Goal: Task Accomplishment & Management: Complete application form

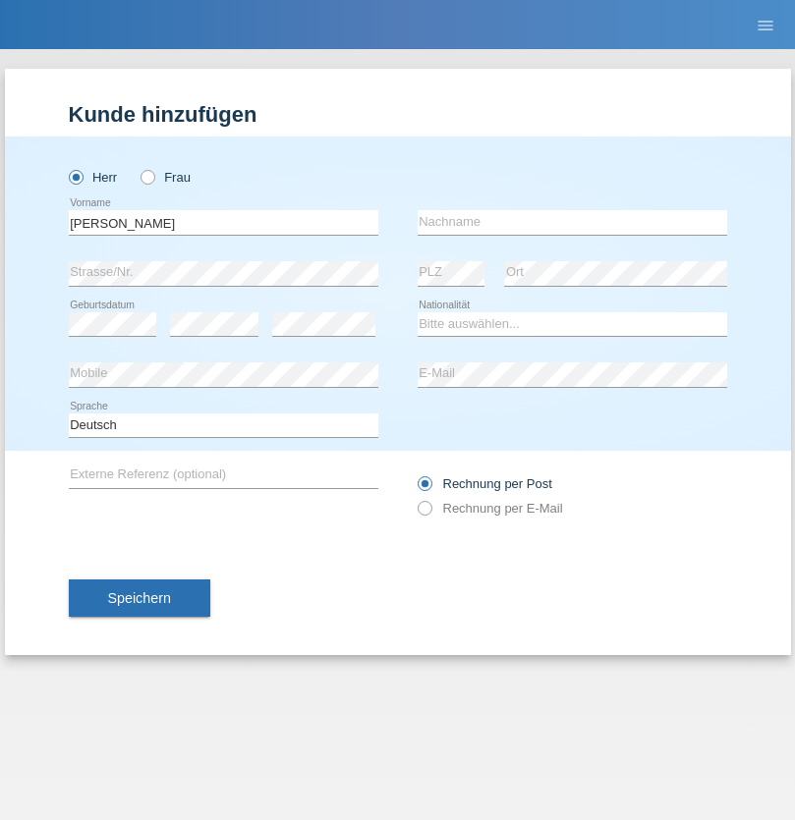
type input "[PERSON_NAME]"
click at [572, 222] on input "text" at bounding box center [571, 222] width 309 height 25
type input "[PERSON_NAME]"
select select "PT"
select select "C"
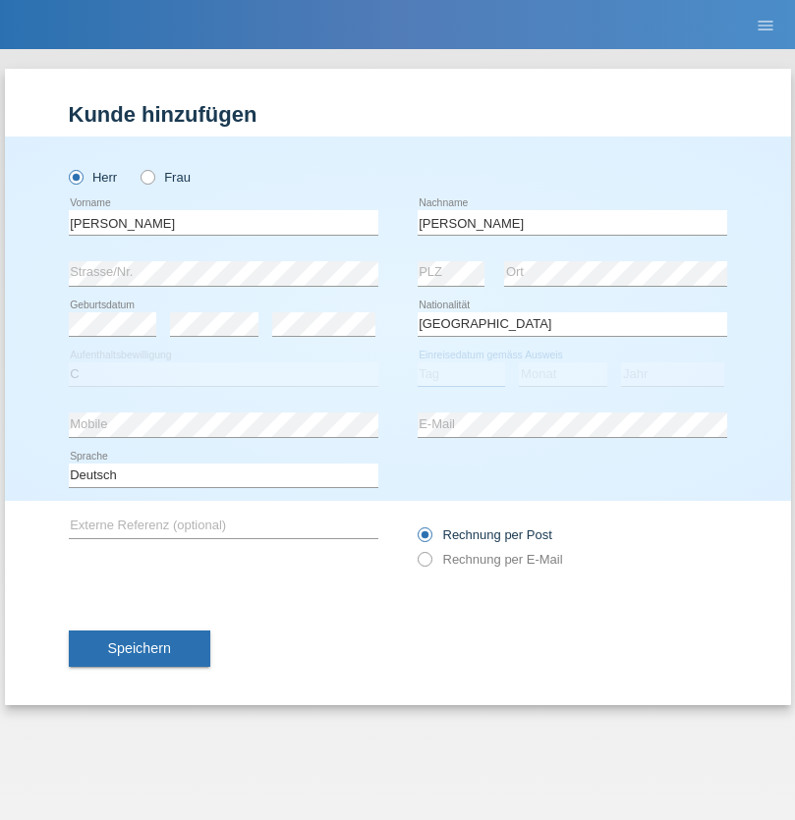
select select "21"
select select "04"
select select "2010"
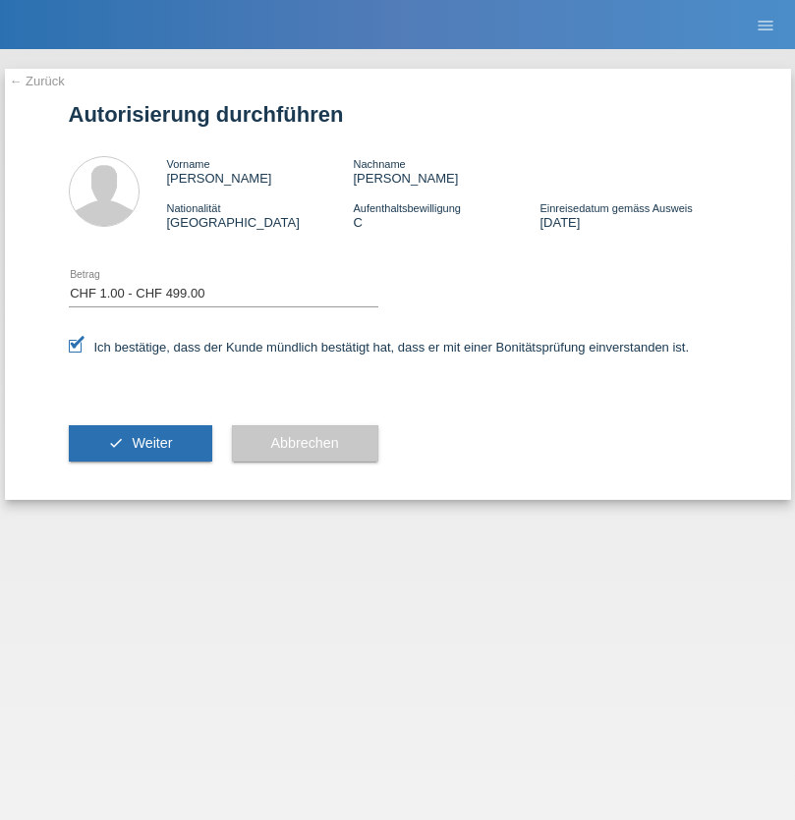
select select "1"
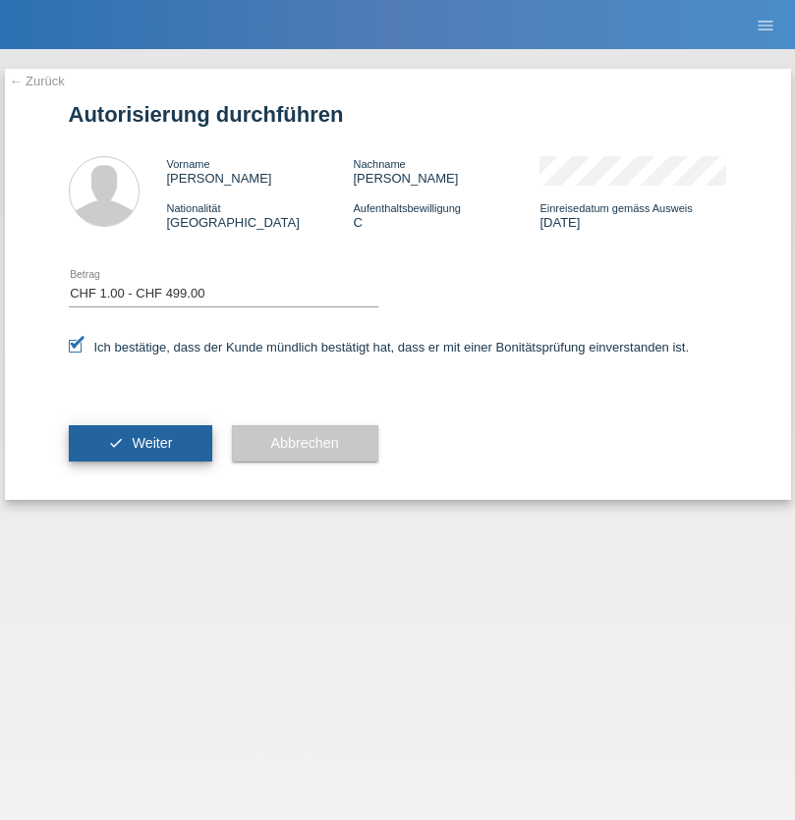
click at [139, 443] on span "Weiter" at bounding box center [152, 443] width 40 height 16
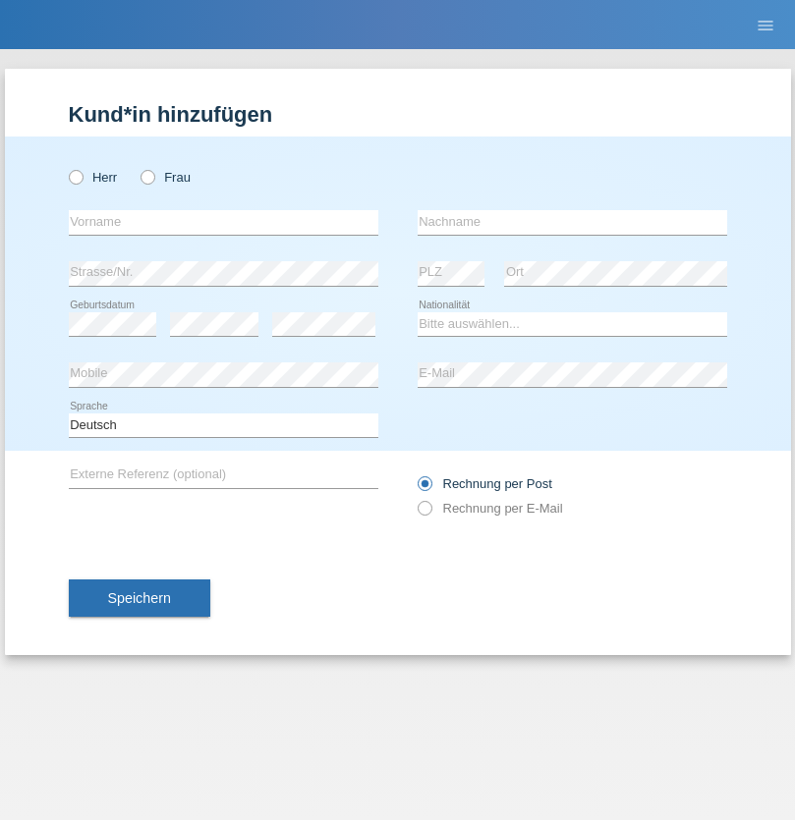
radio input "true"
click at [223, 222] on input "text" at bounding box center [223, 222] width 309 height 25
type input "[PERSON_NAME]"
click at [572, 222] on input "text" at bounding box center [571, 222] width 309 height 25
type input "Cortez"
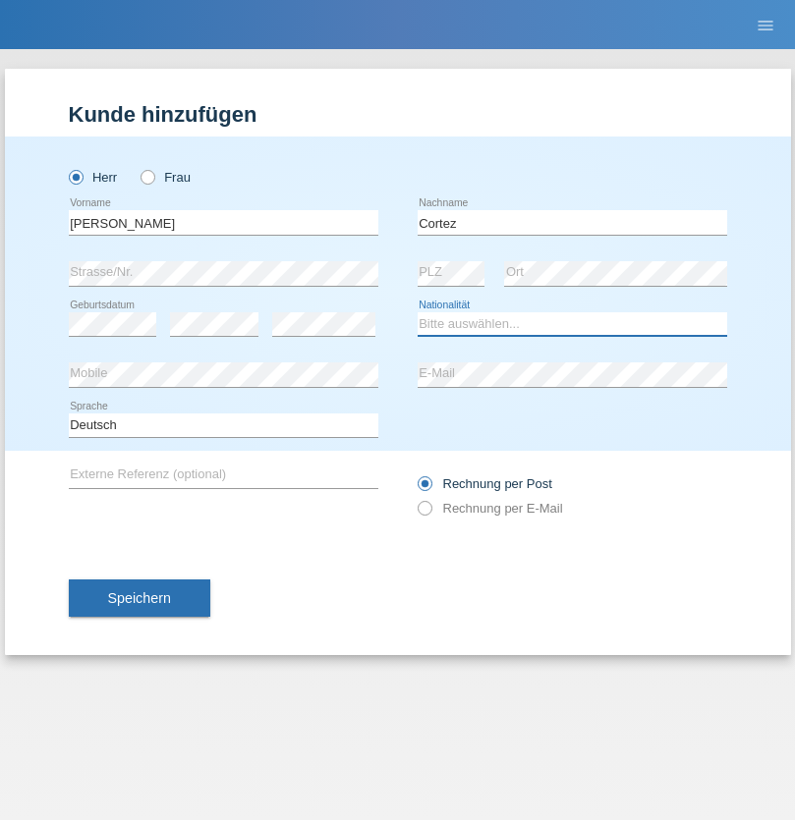
select select "PH"
select select "C"
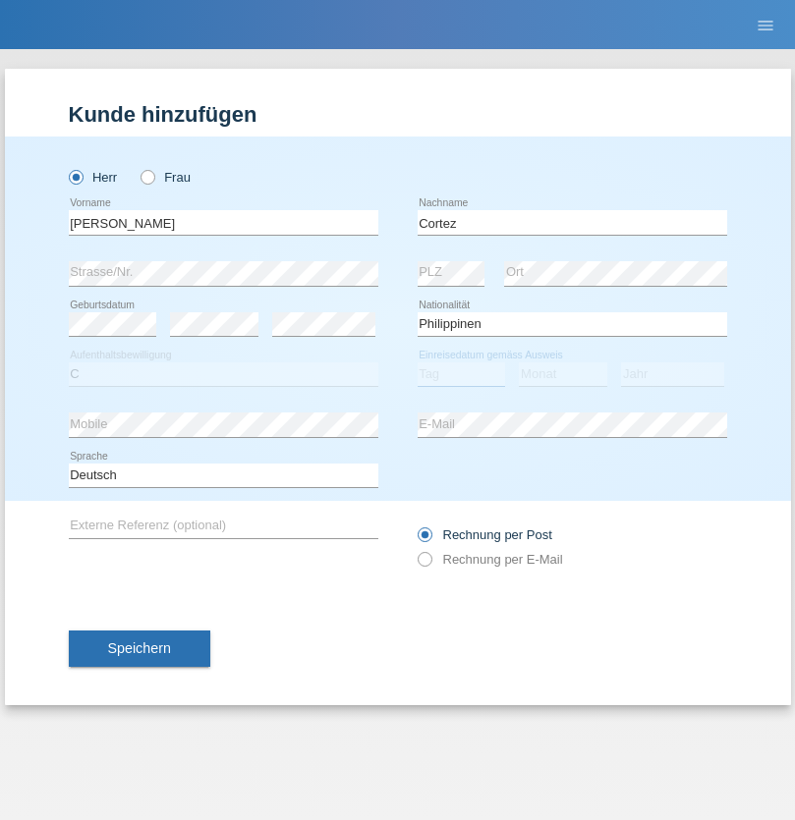
select select "04"
select select "08"
select select "1993"
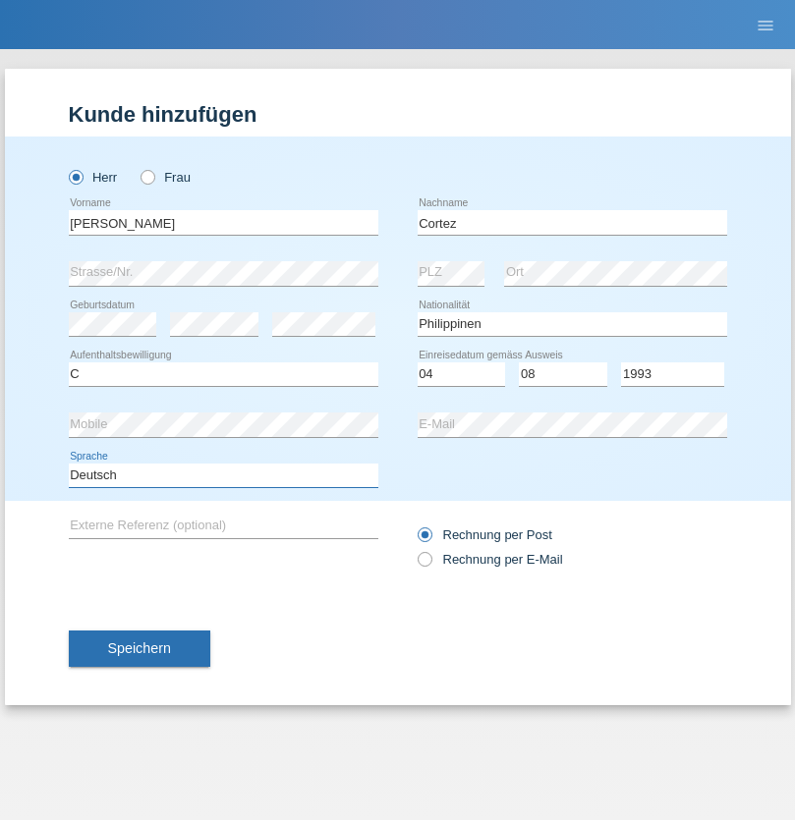
select select "en"
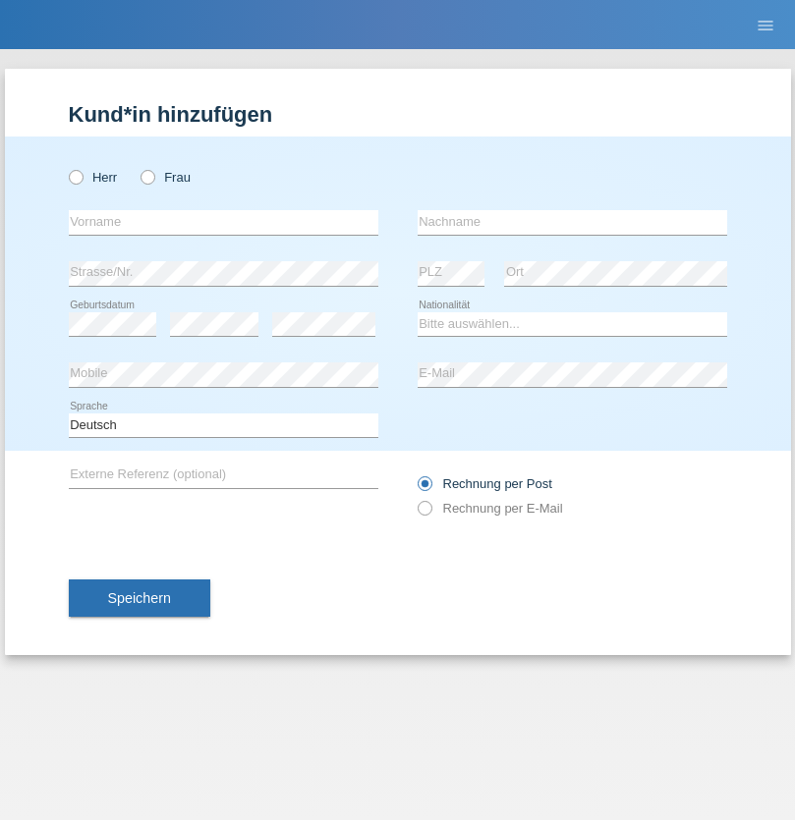
radio input "true"
click at [223, 222] on input "text" at bounding box center [223, 222] width 309 height 25
type input "Jorge"
click at [572, 222] on input "text" at bounding box center [571, 222] width 309 height 25
type input "SANTOS"
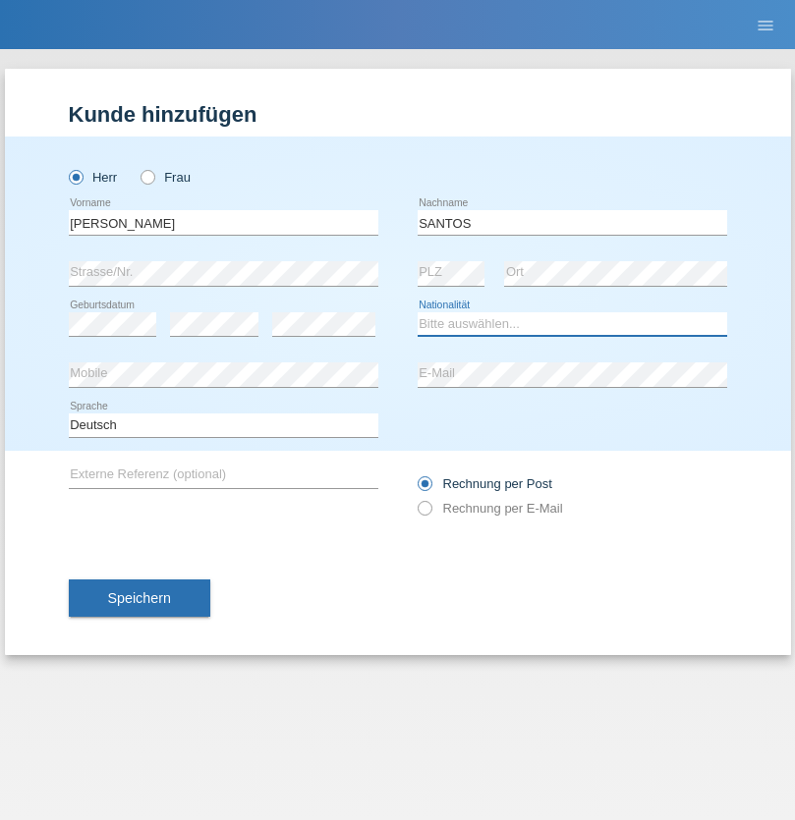
select select "PT"
select select "C"
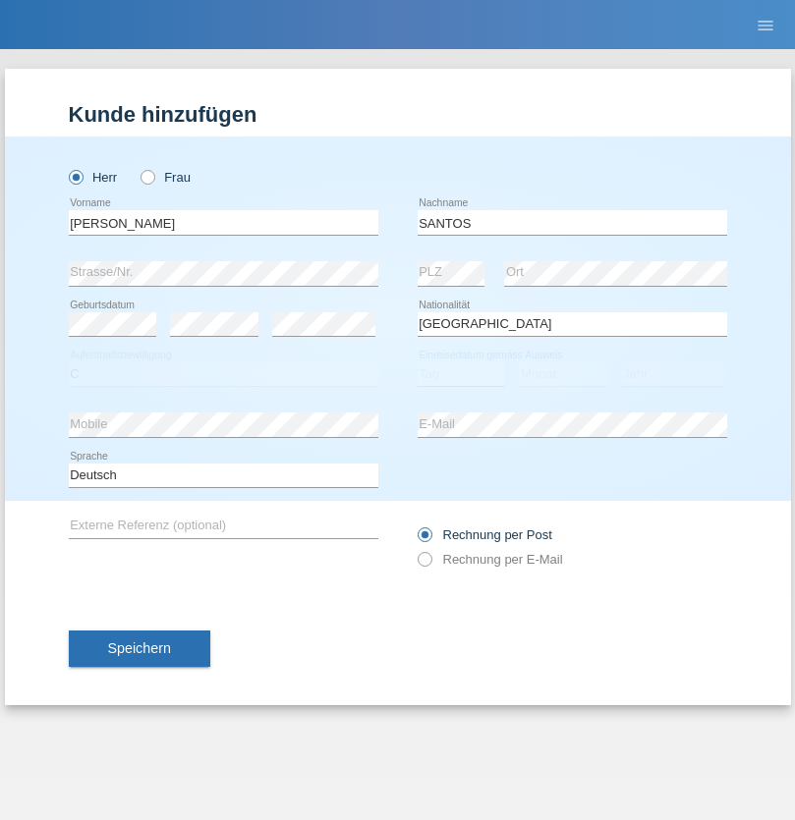
select select "26"
select select "12"
select select "2013"
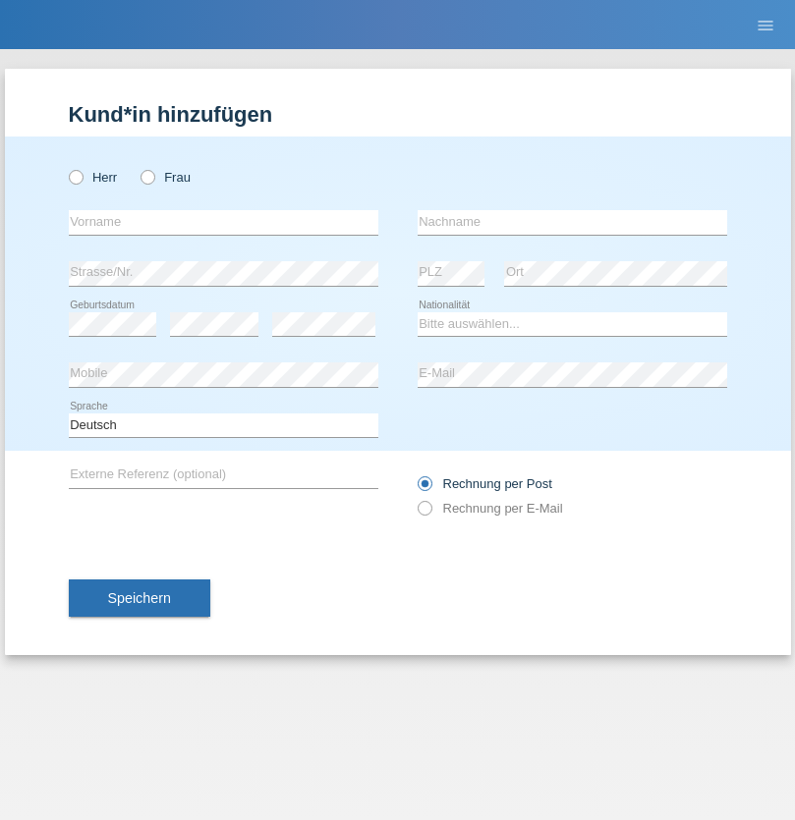
radio input "true"
click at [223, 222] on input "text" at bounding box center [223, 222] width 309 height 25
type input "[PERSON_NAME]"
click at [572, 222] on input "text" at bounding box center [571, 222] width 309 height 25
type input "Traksel"
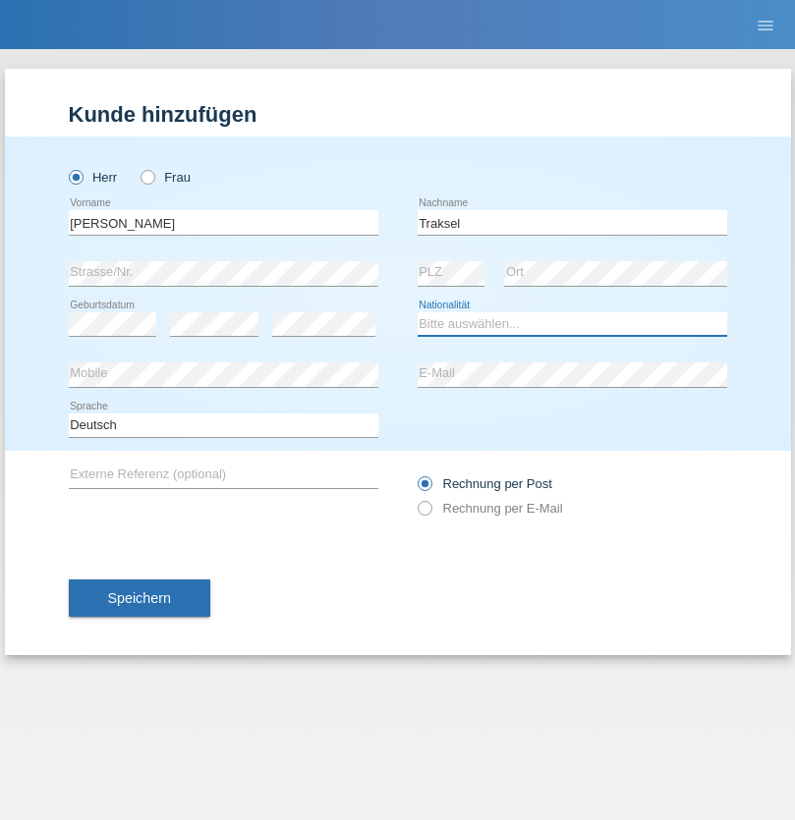
select select "DE"
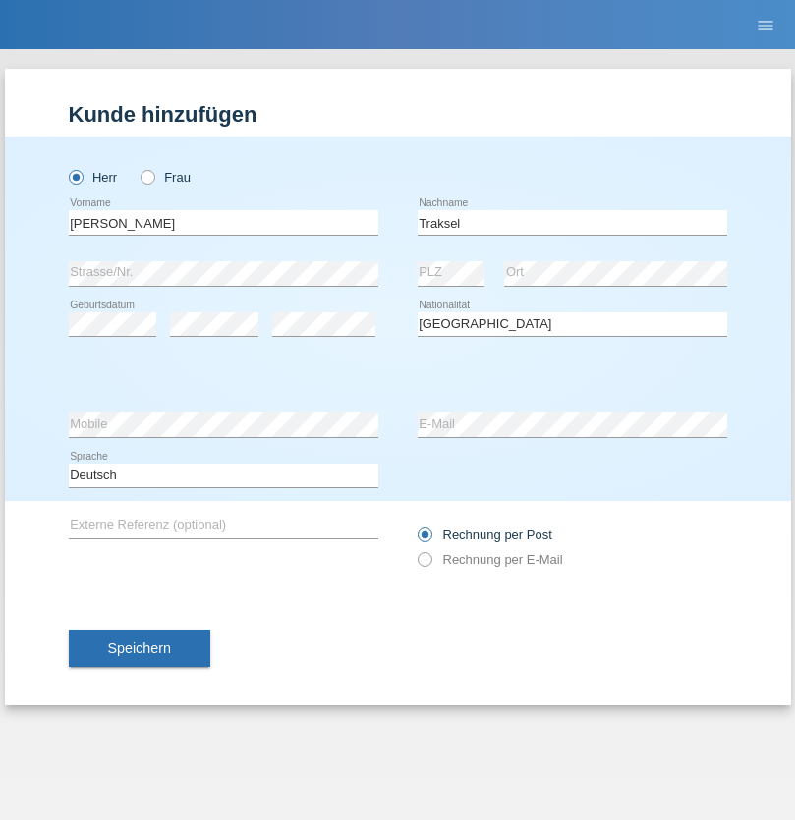
select select "C"
select select "01"
select select "07"
select select "2008"
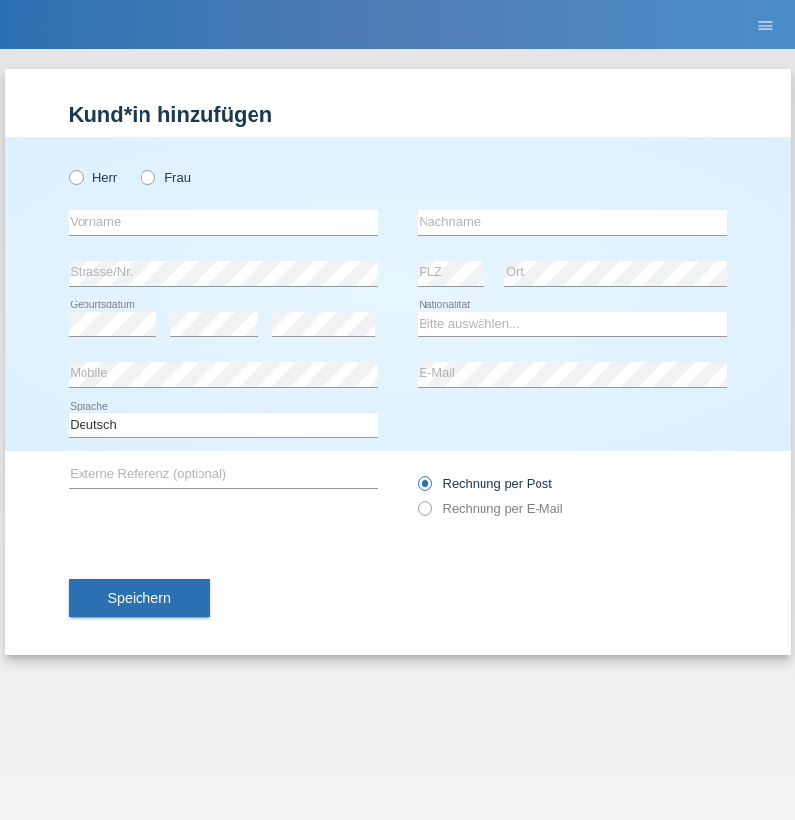
radio input "true"
click at [223, 222] on input "text" at bounding box center [223, 222] width 309 height 25
type input "Aldin"
click at [572, 222] on input "text" at bounding box center [571, 222] width 309 height 25
type input "Babic"
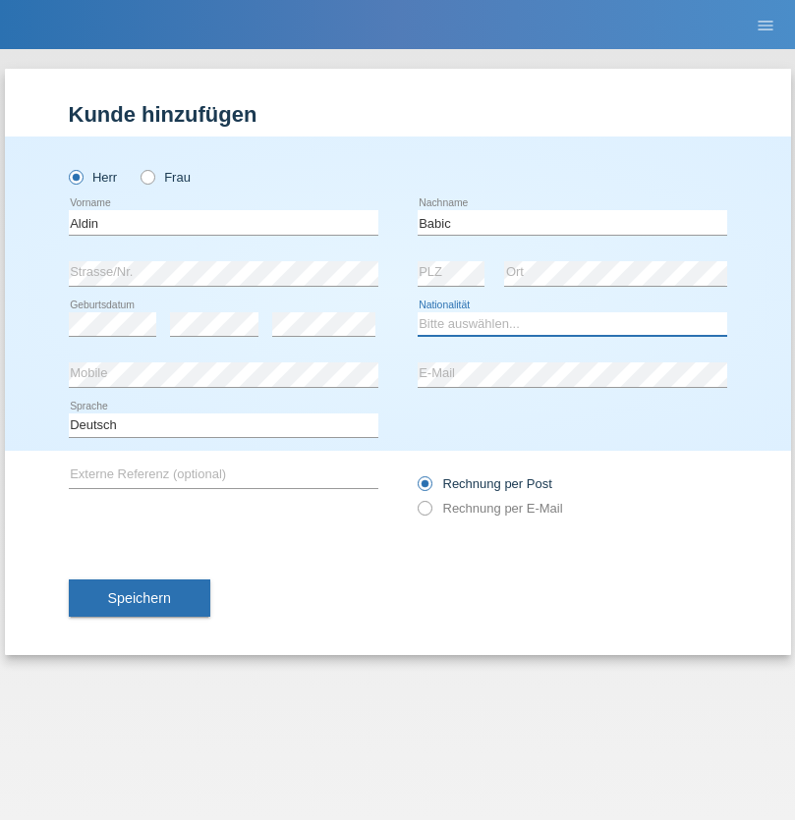
select select "CH"
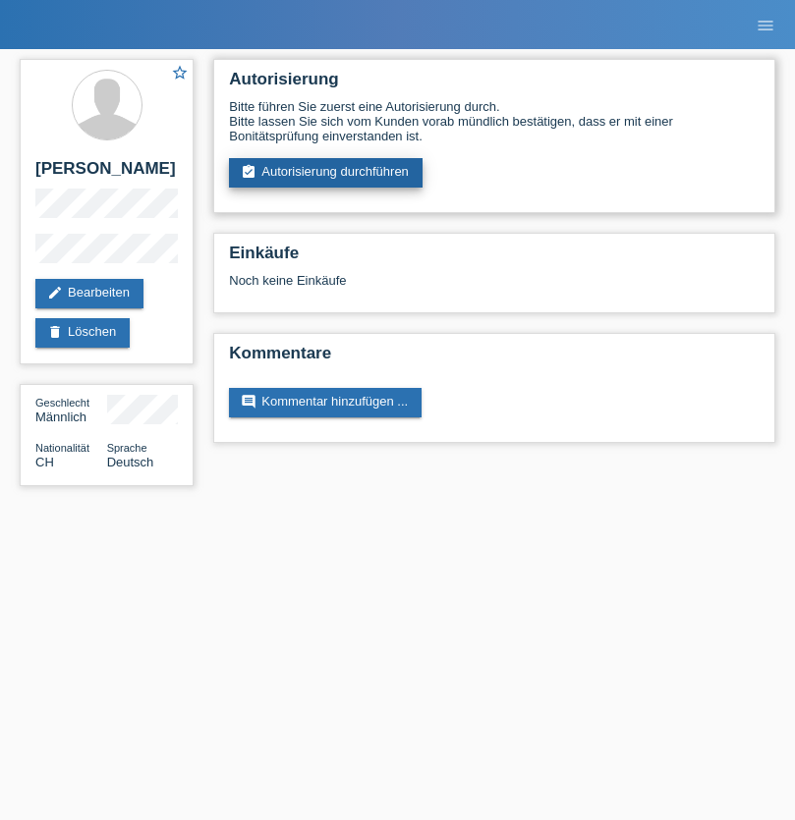
click at [326, 173] on link "assignment_turned_in Autorisierung durchführen" at bounding box center [325, 172] width 193 height 29
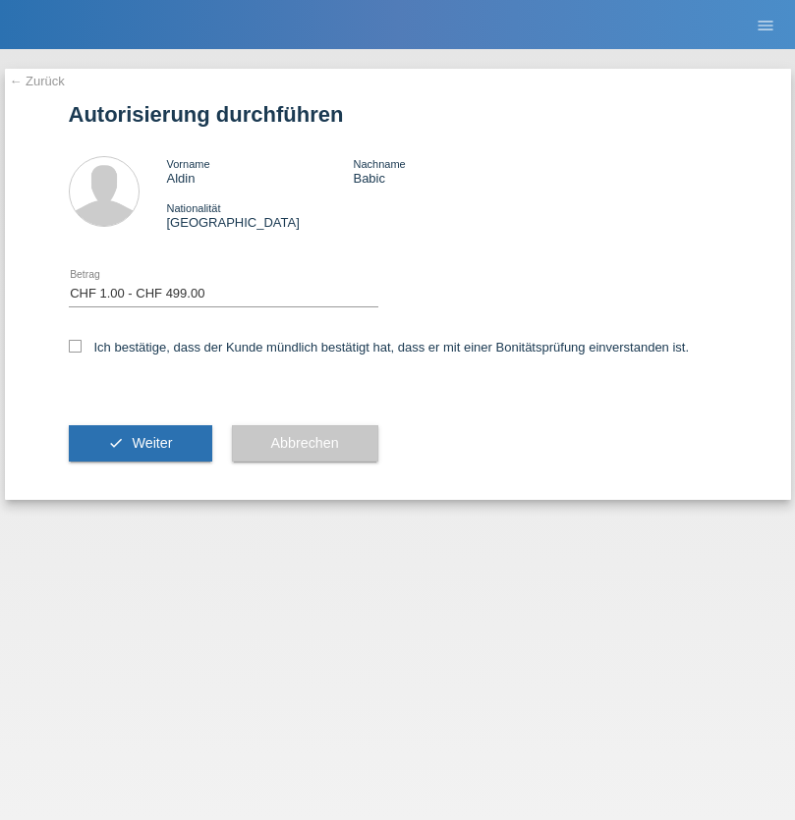
select select "1"
checkbox input "true"
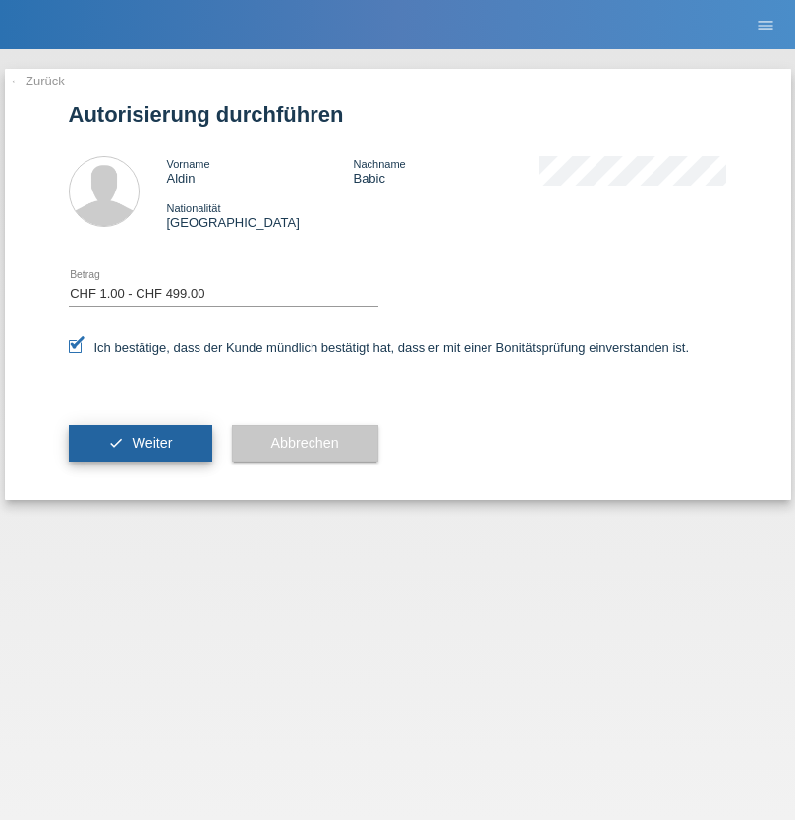
click at [139, 443] on span "Weiter" at bounding box center [152, 443] width 40 height 16
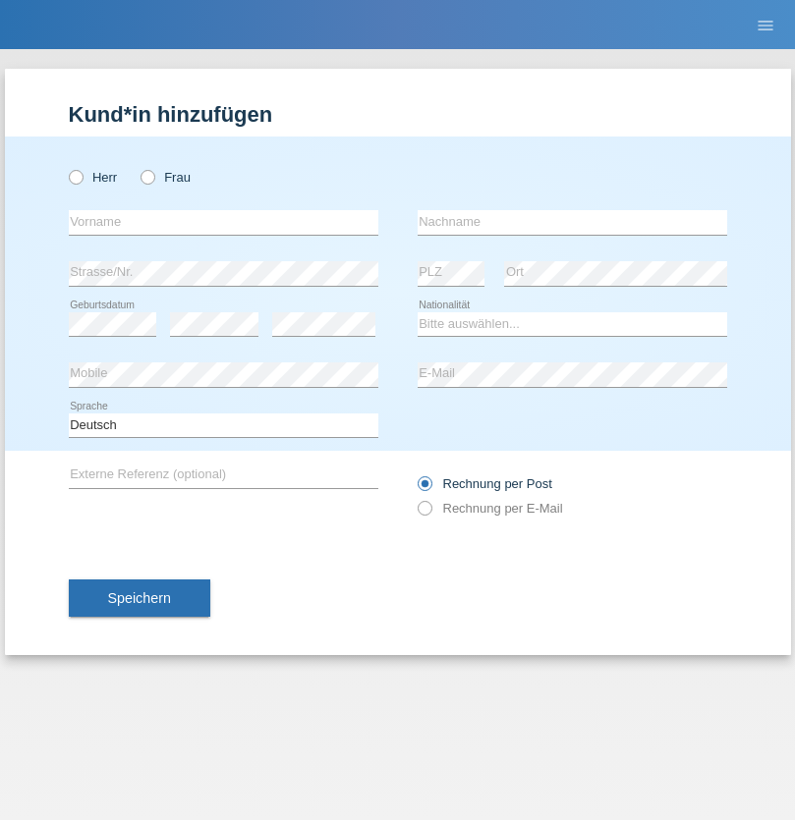
radio input "true"
click at [223, 222] on input "text" at bounding box center [223, 222] width 309 height 25
type input "Diala"
click at [572, 222] on input "text" at bounding box center [571, 222] width 309 height 25
type input "Bitar"
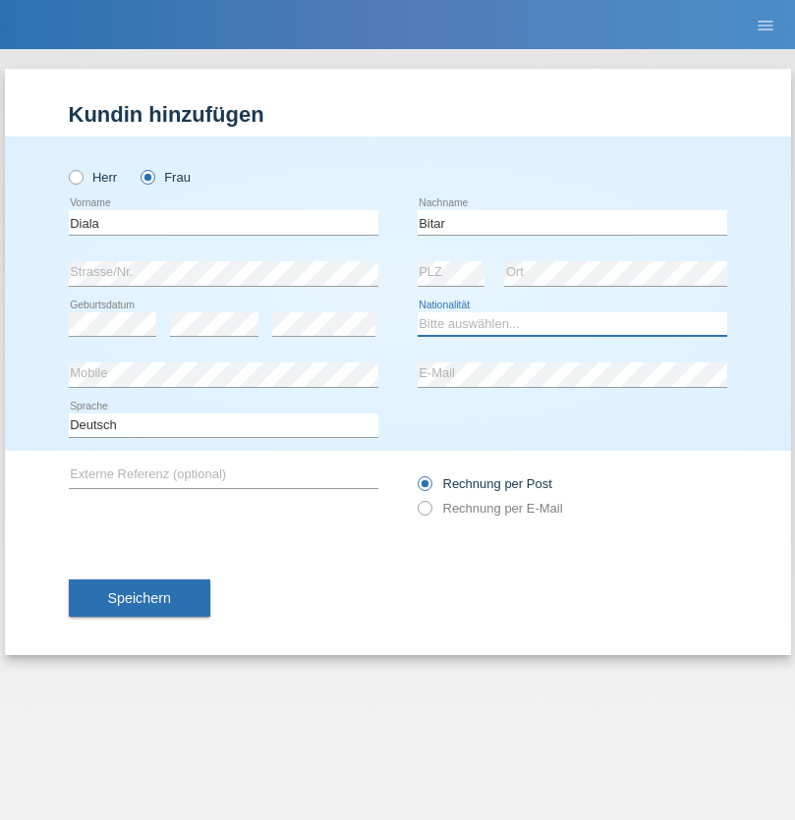
select select "SY"
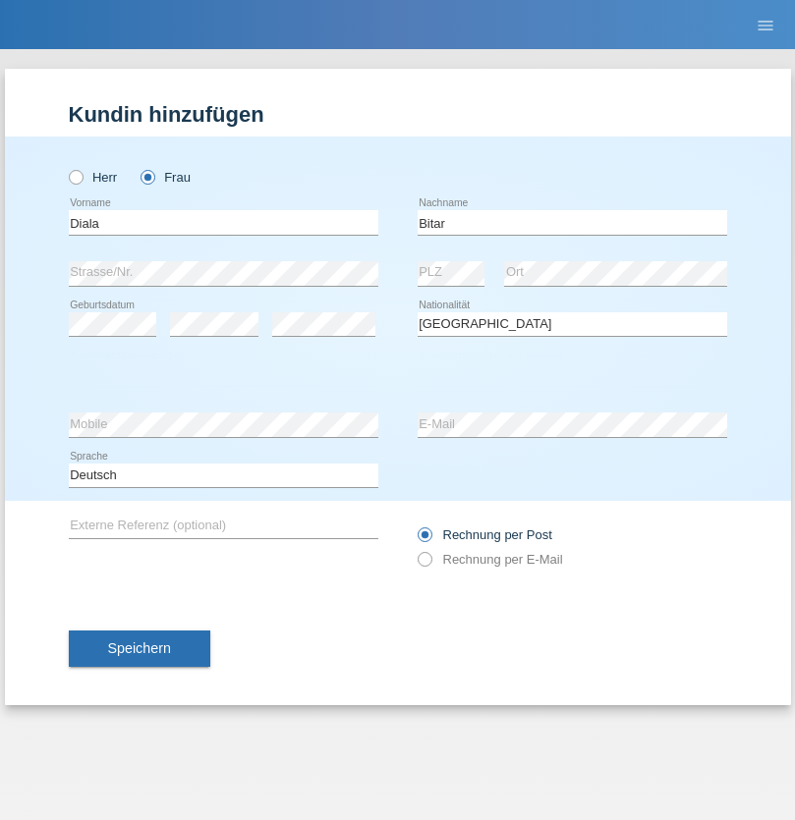
select select "C"
select select "13"
select select "03"
select select "1987"
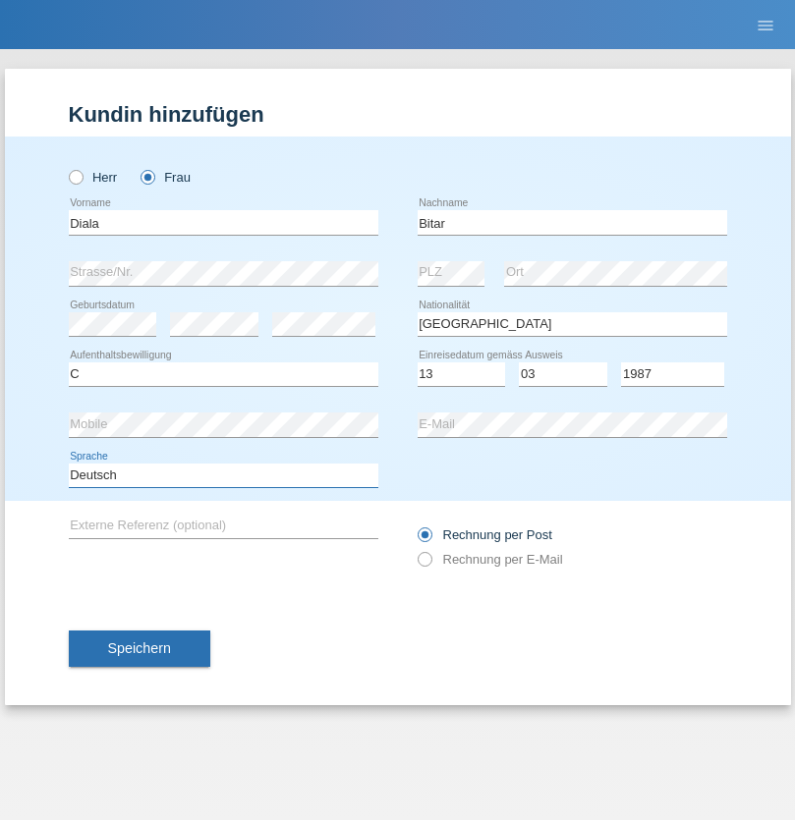
select select "en"
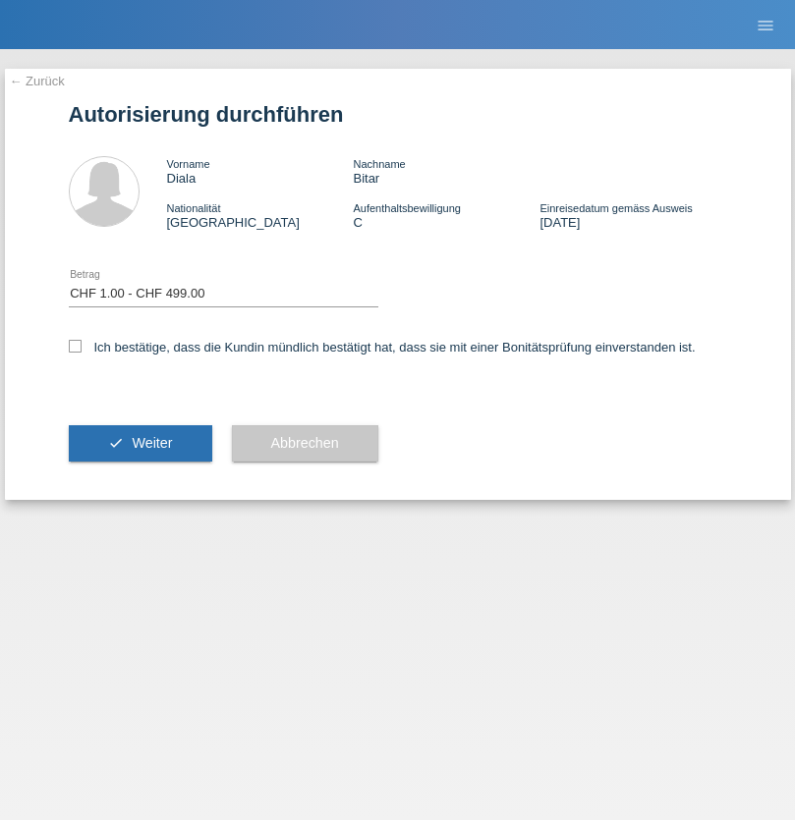
select select "1"
checkbox input "true"
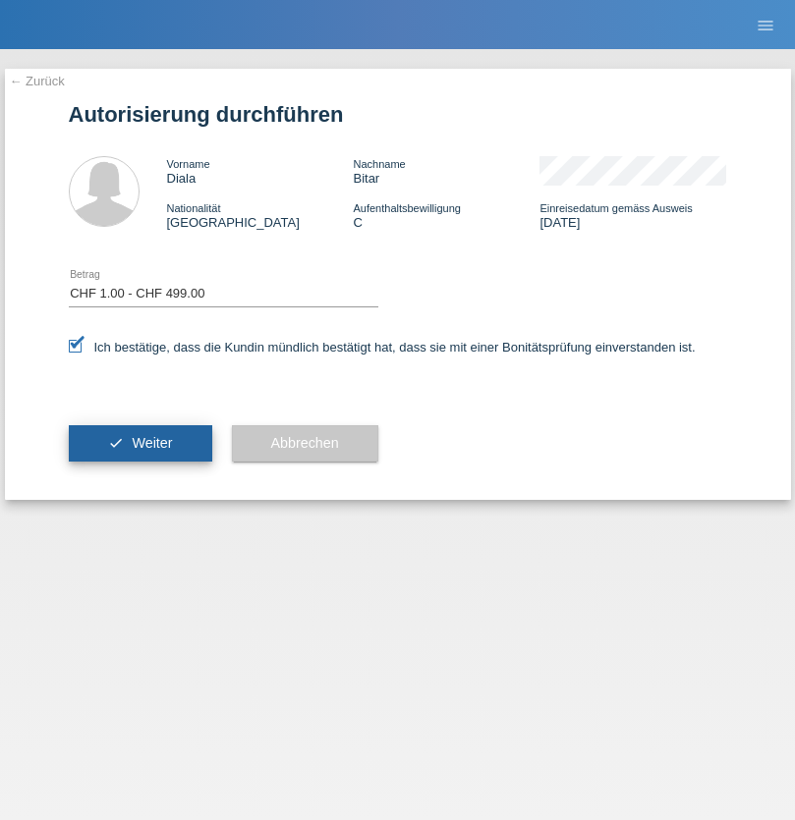
click at [139, 443] on span "Weiter" at bounding box center [152, 443] width 40 height 16
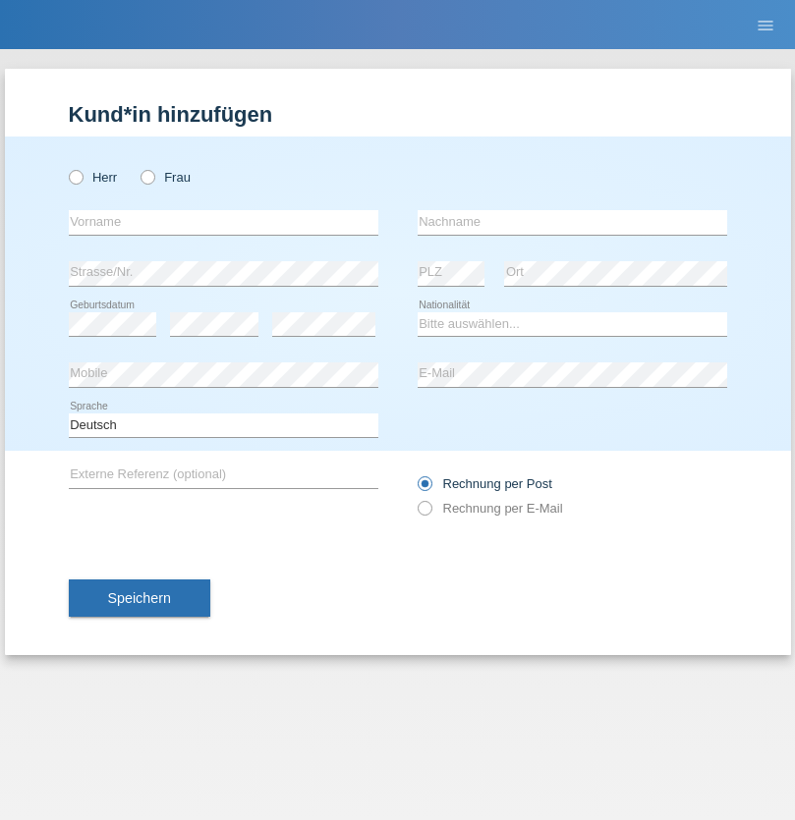
radio input "true"
click at [223, 222] on input "text" at bounding box center [223, 222] width 309 height 25
type input "Alen"
click at [572, 222] on input "text" at bounding box center [571, 222] width 309 height 25
type input "Krcar"
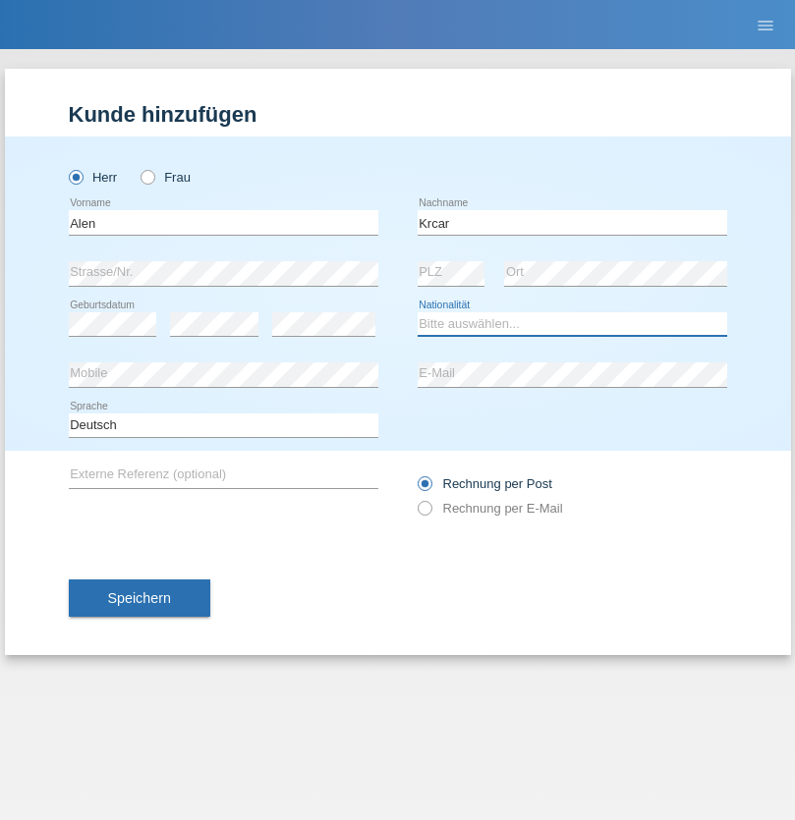
select select "HR"
select select "C"
select select "14"
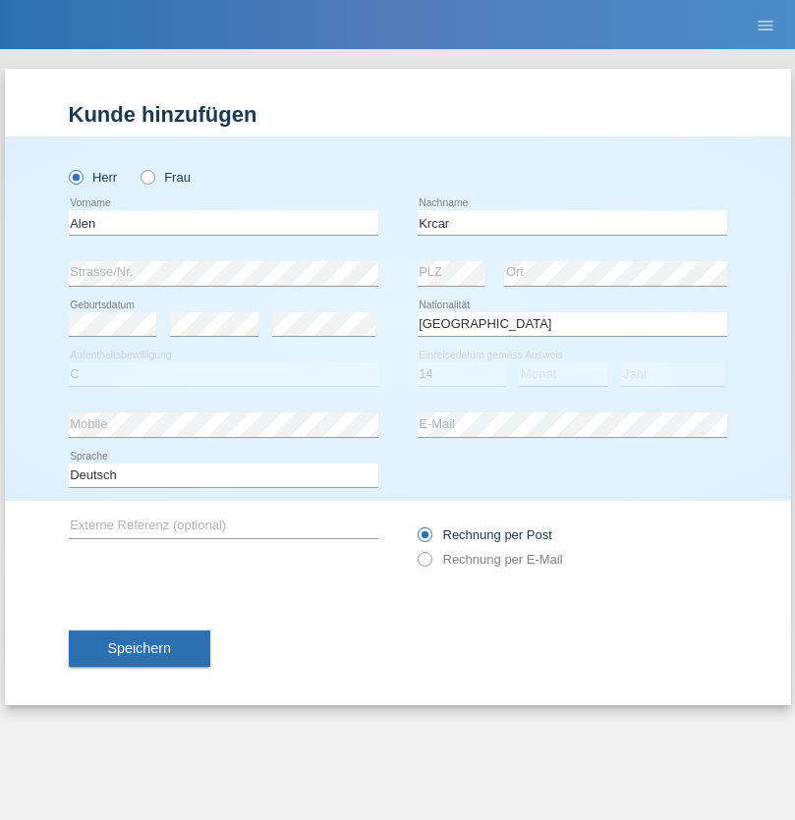
select select "10"
select select "2021"
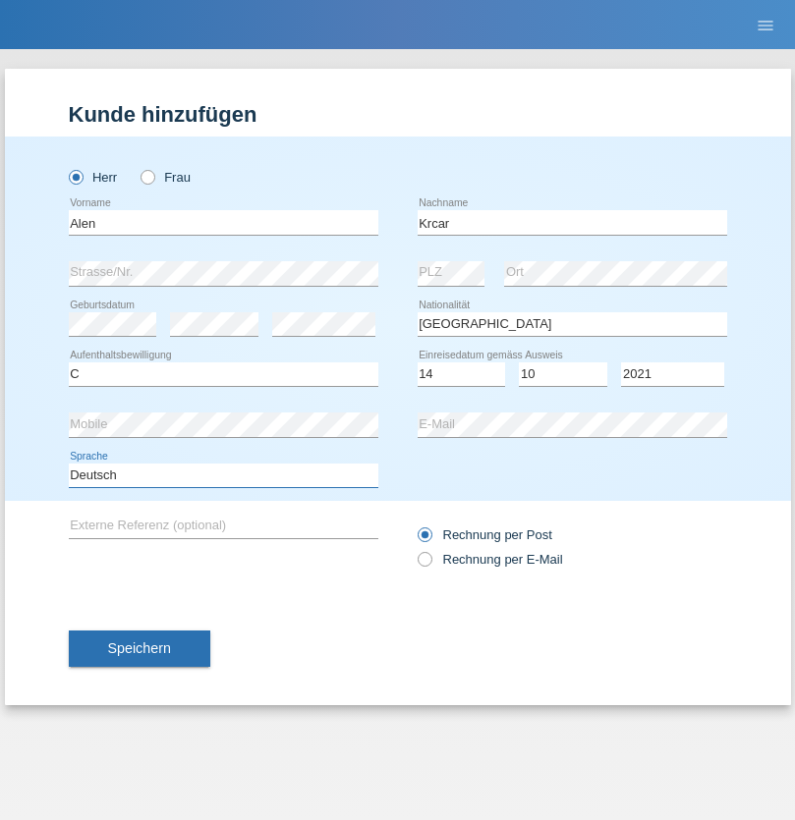
select select "en"
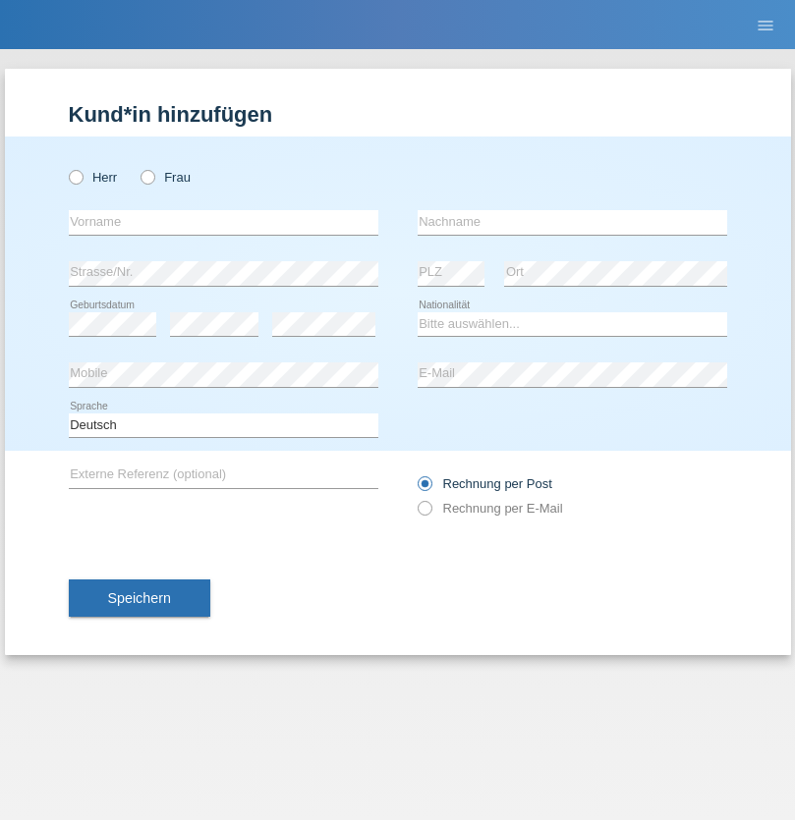
radio input "true"
click at [223, 222] on input "text" at bounding box center [223, 222] width 309 height 25
type input "Asia"
click at [572, 222] on input "text" at bounding box center [571, 222] width 309 height 25
type input "Riva"
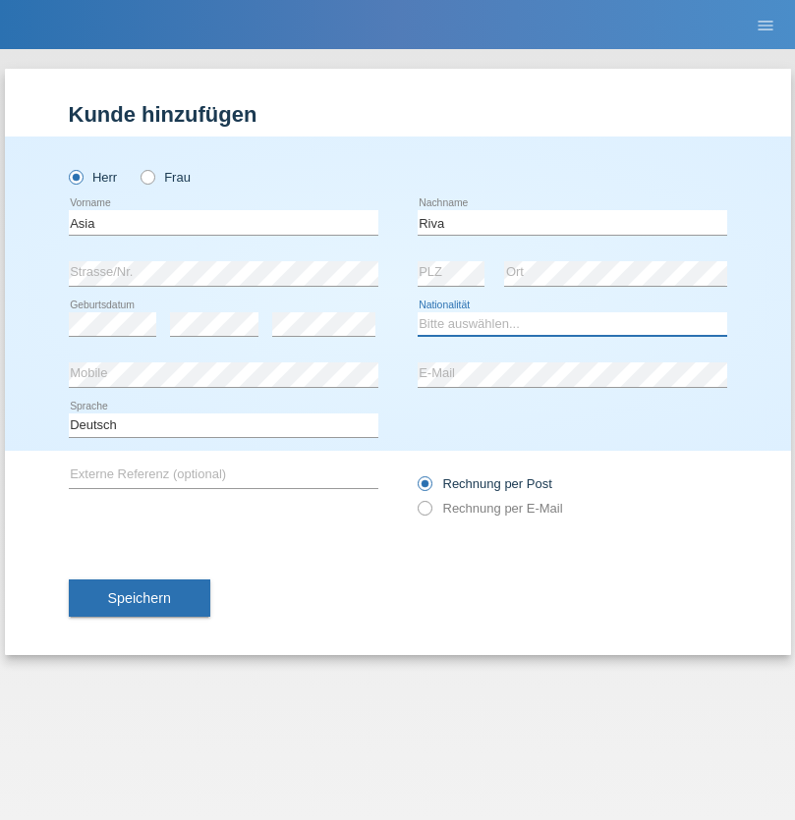
select select "IT"
select select "C"
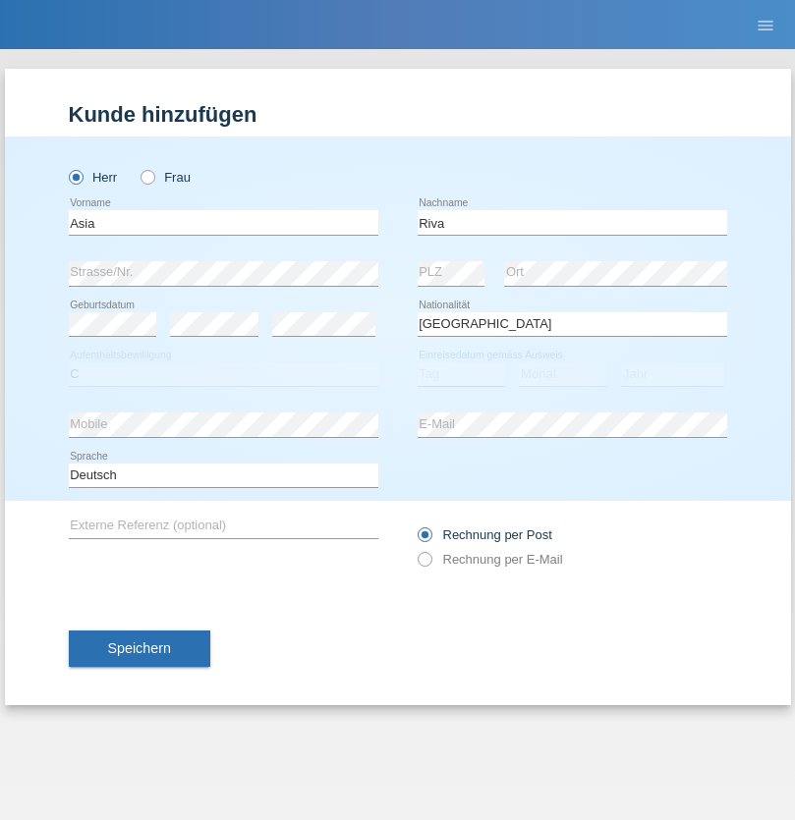
select select "01"
select select "06"
select select "2021"
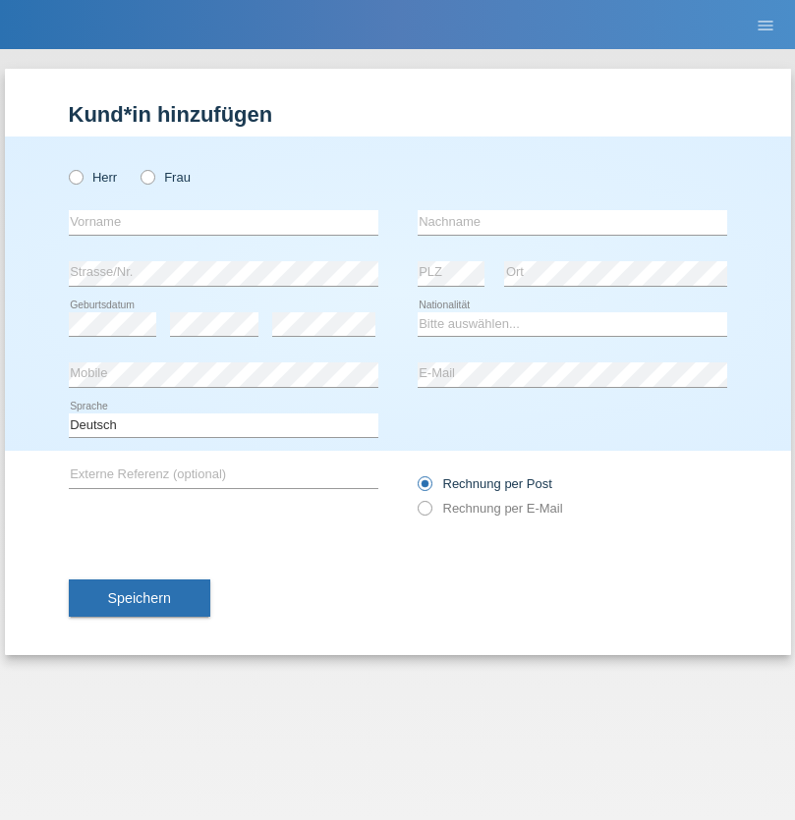
radio input "true"
click at [223, 222] on input "text" at bounding box center [223, 222] width 309 height 25
type input "Firas"
click at [572, 222] on input "text" at bounding box center [571, 222] width 309 height 25
type input "Khalil"
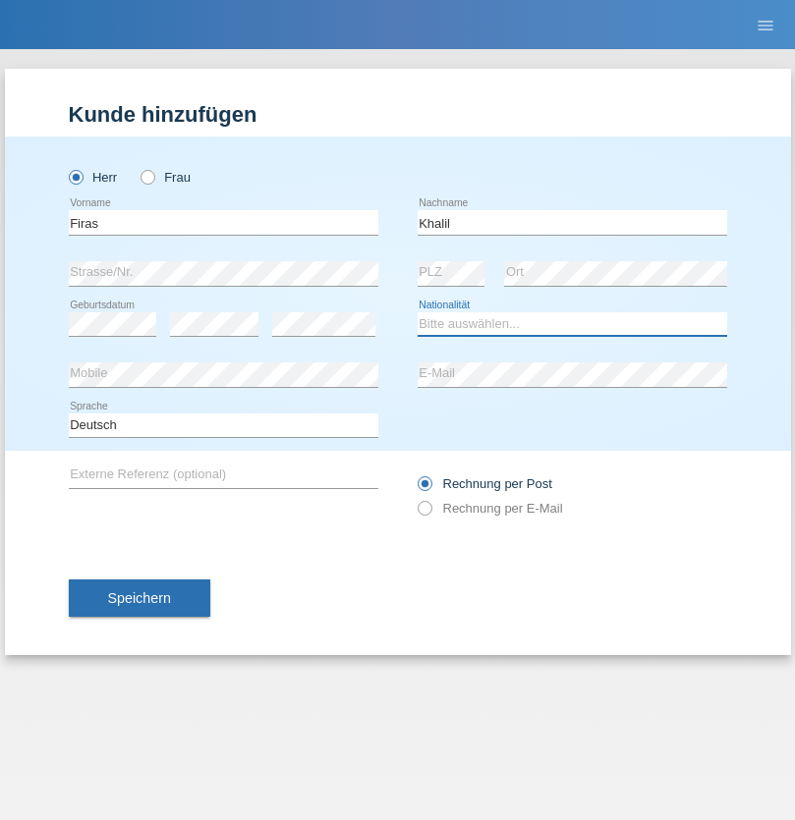
select select "IT"
select select "C"
select select "01"
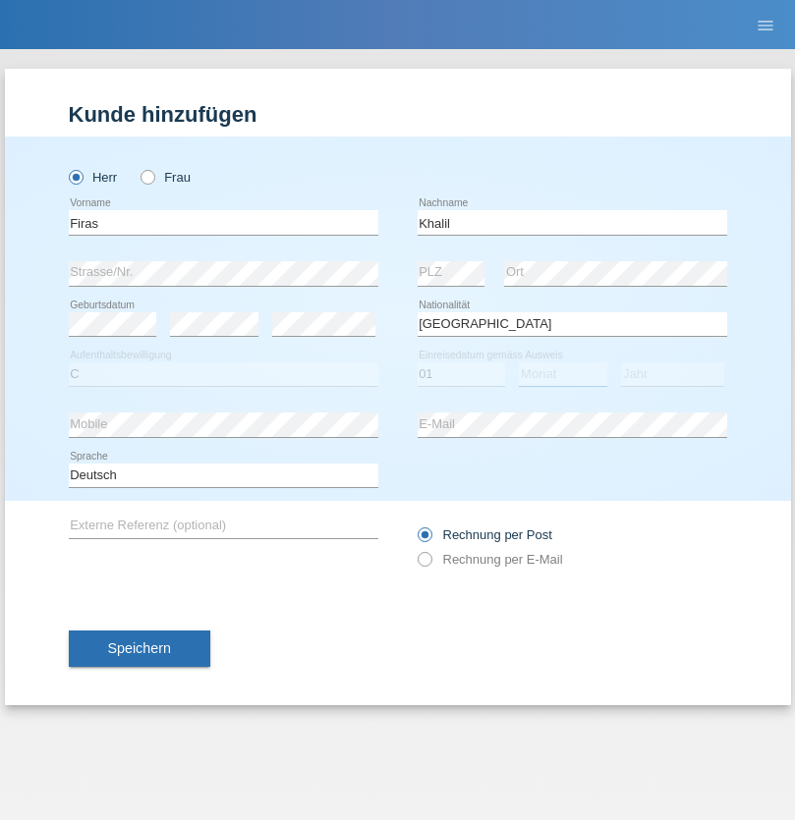
select select "03"
select select "2021"
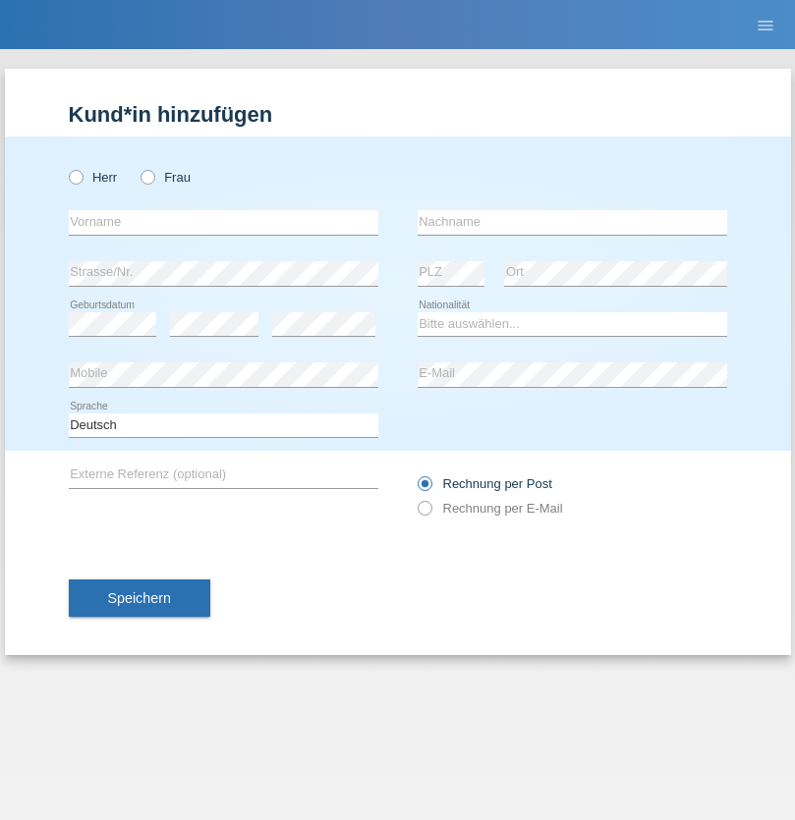
radio input "true"
click at [223, 222] on input "text" at bounding box center [223, 222] width 309 height 25
type input "Diego"
click at [572, 222] on input "text" at bounding box center [571, 222] width 309 height 25
type input "Patera"
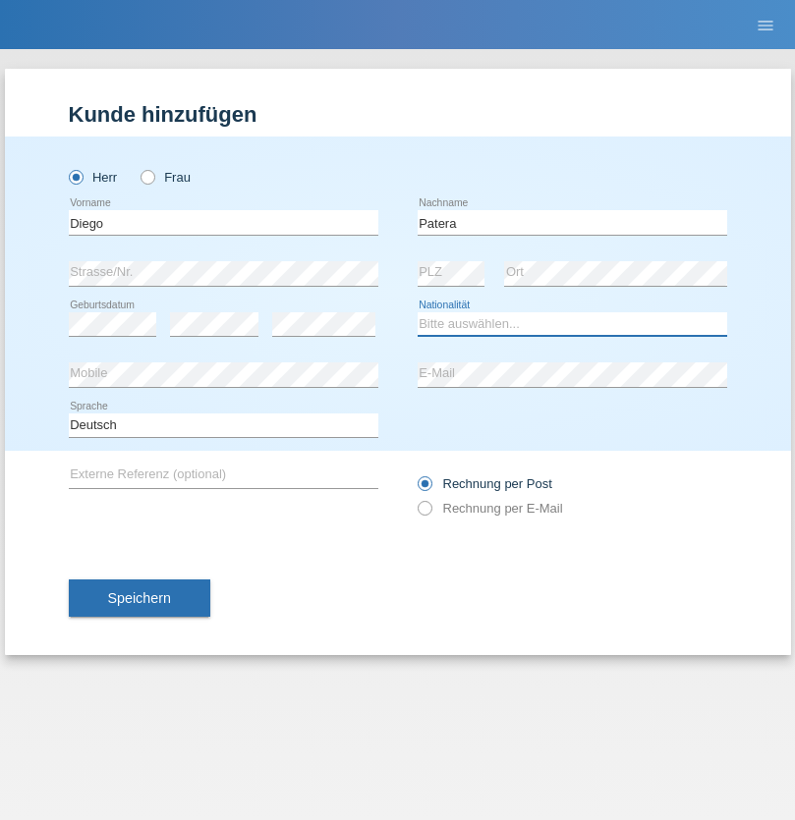
select select "CH"
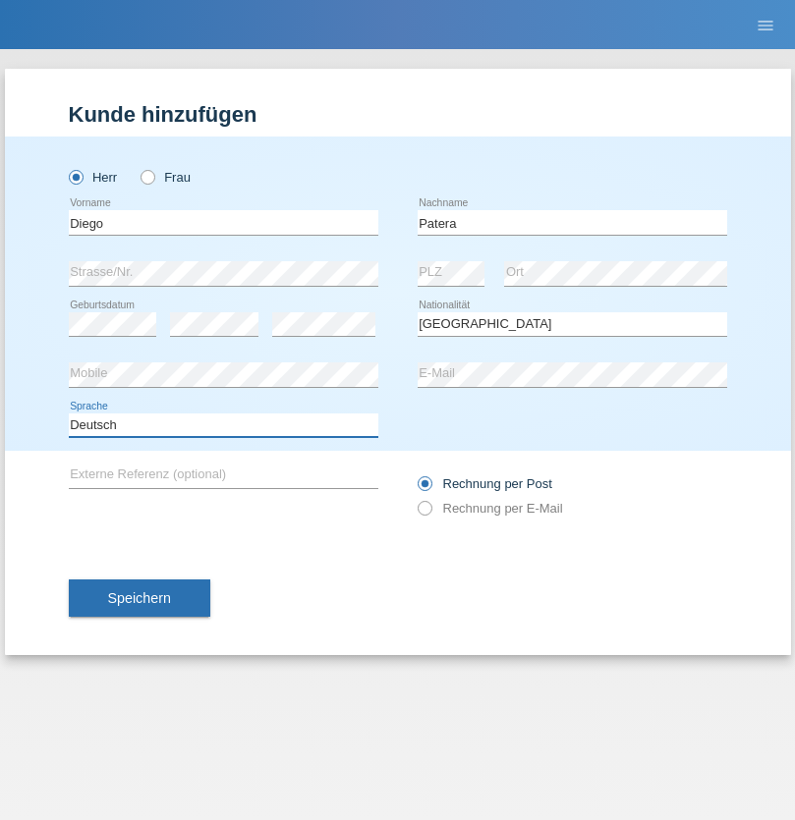
select select "en"
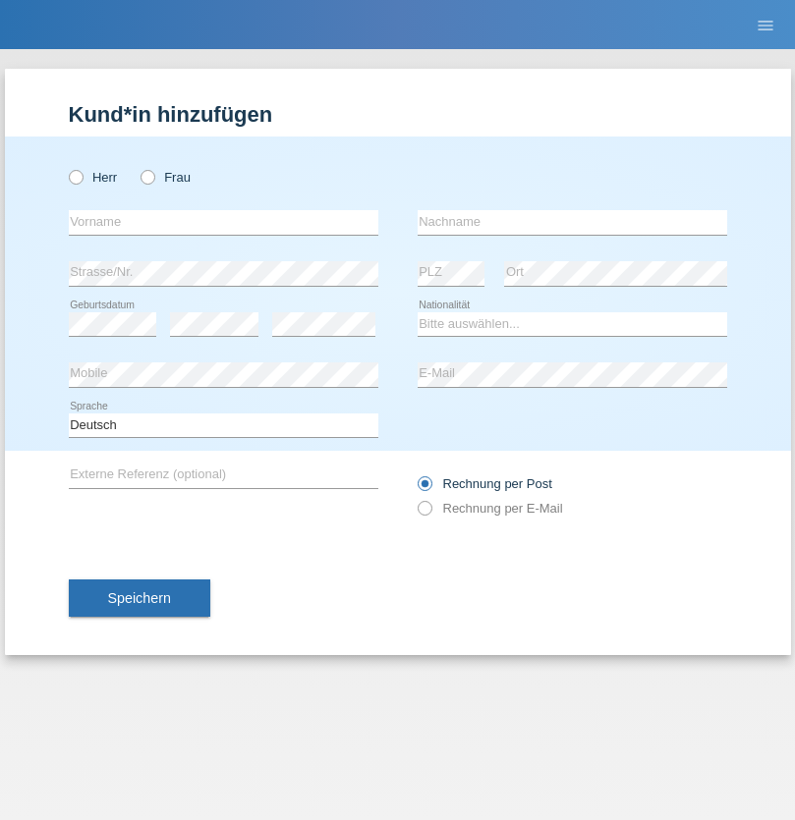
radio input "true"
click at [223, 222] on input "text" at bounding box center [223, 222] width 309 height 25
type input "Ketty"
click at [572, 222] on input "text" at bounding box center [571, 222] width 309 height 25
type input "Kalupnath"
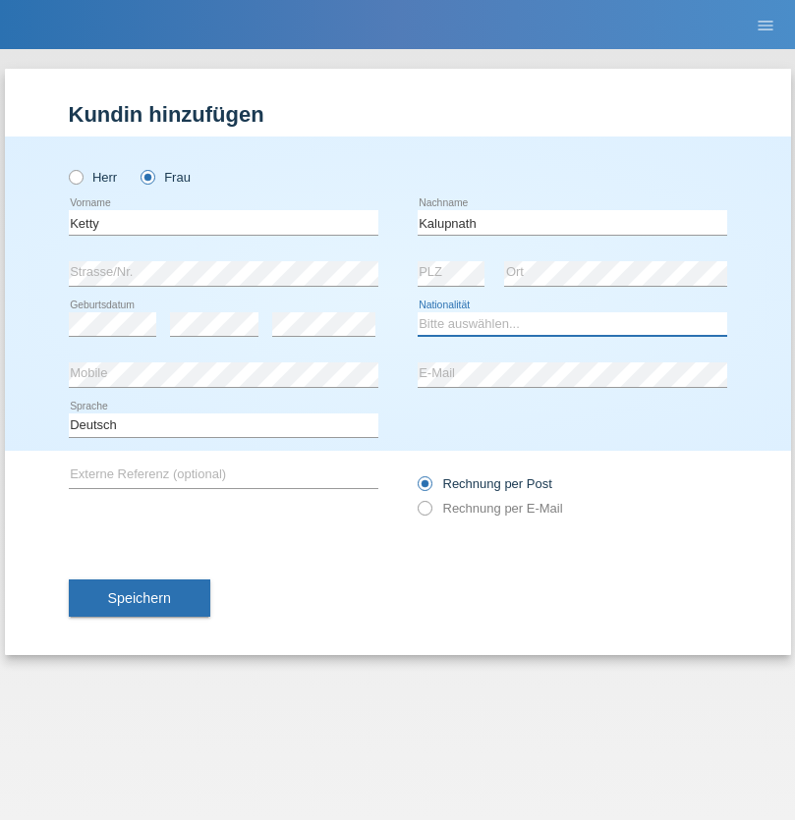
select select "CH"
radio input "true"
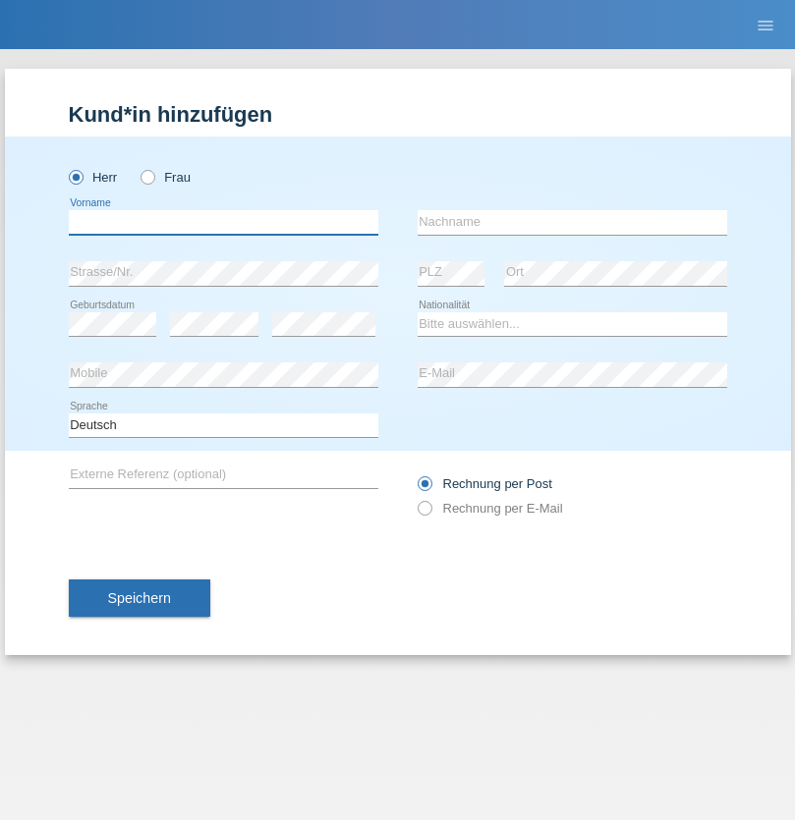
click at [223, 222] on input "text" at bounding box center [223, 222] width 309 height 25
type input "[PERSON_NAME]"
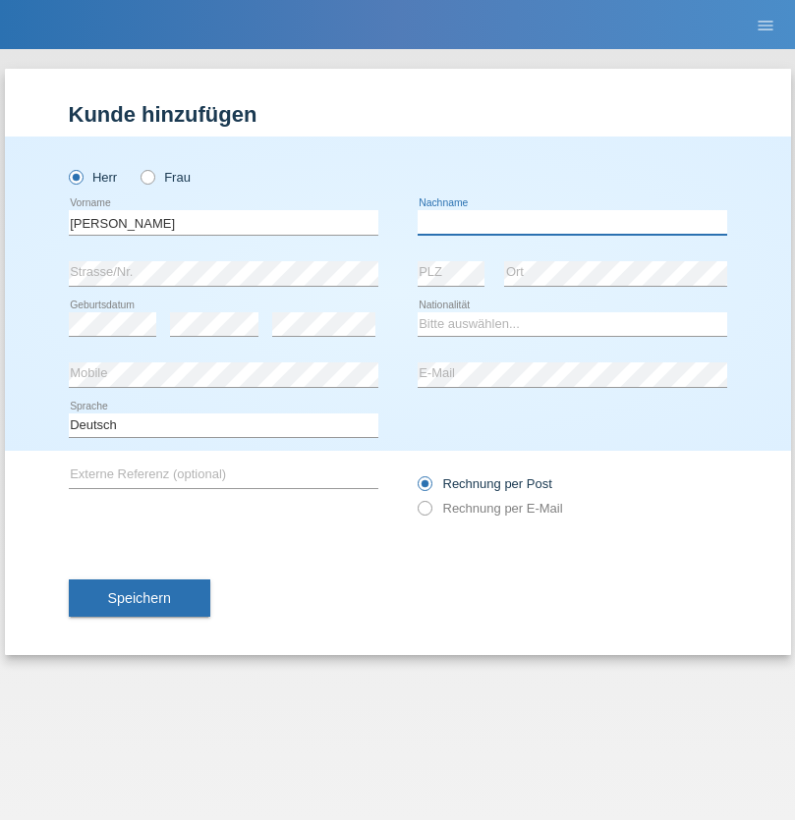
click at [572, 222] on input "text" at bounding box center [571, 222] width 309 height 25
type input "Mucha"
select select "CH"
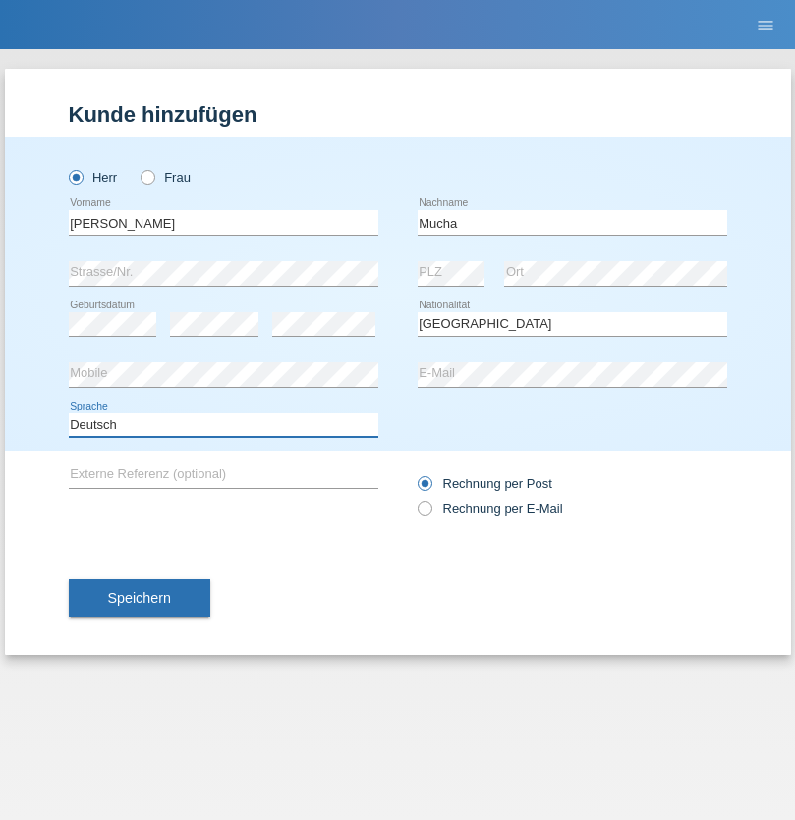
select select "en"
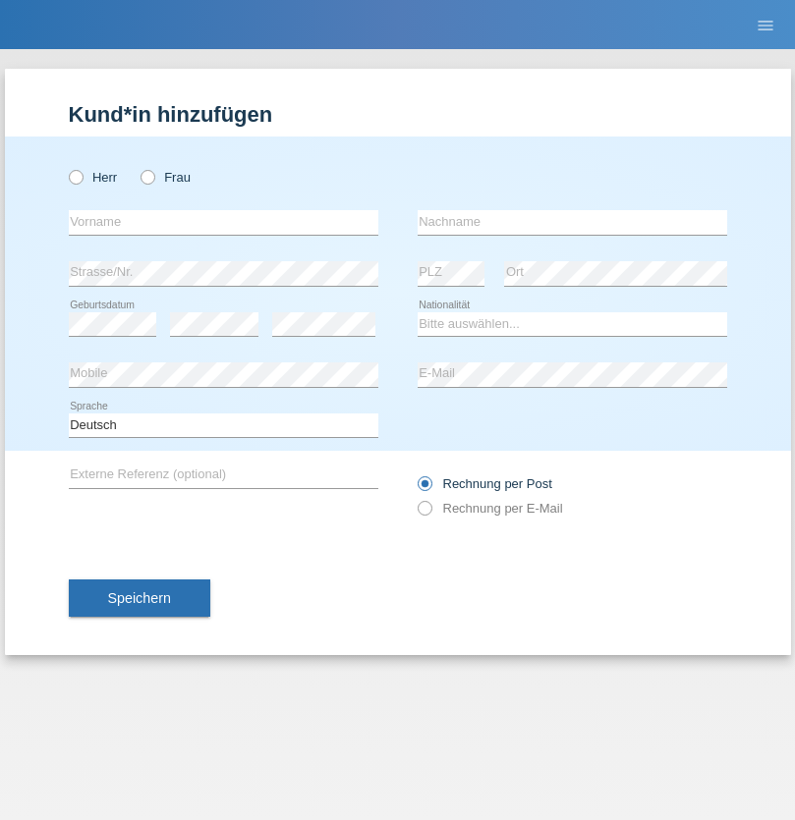
radio input "true"
click at [223, 222] on input "text" at bounding box center [223, 222] width 309 height 25
type input "Franziska"
click at [572, 222] on input "text" at bounding box center [571, 222] width 309 height 25
type input "Starke"
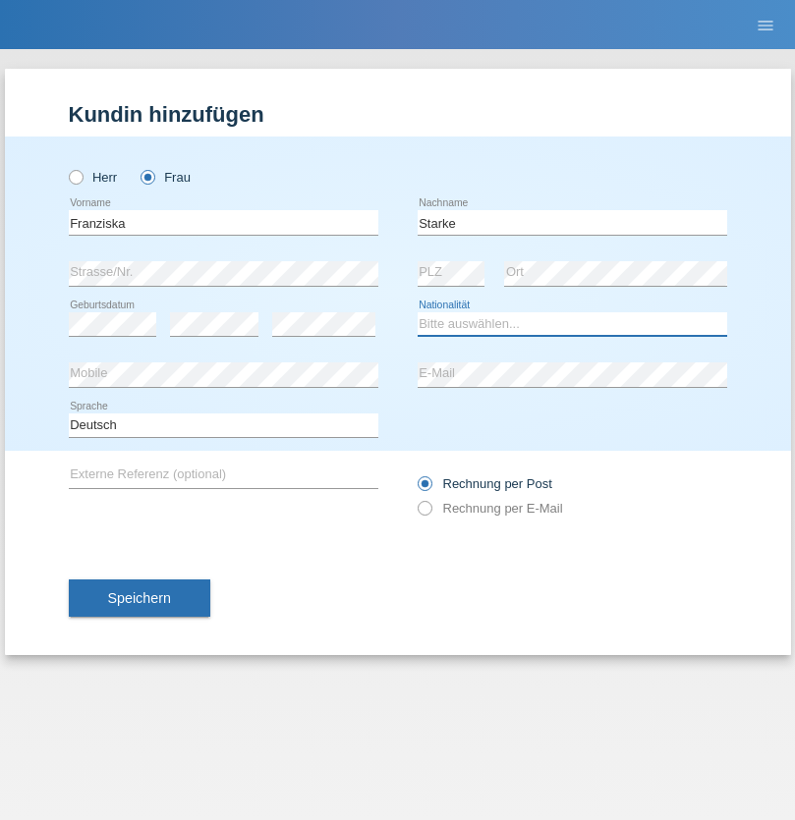
select select "DE"
select select "C"
select select "01"
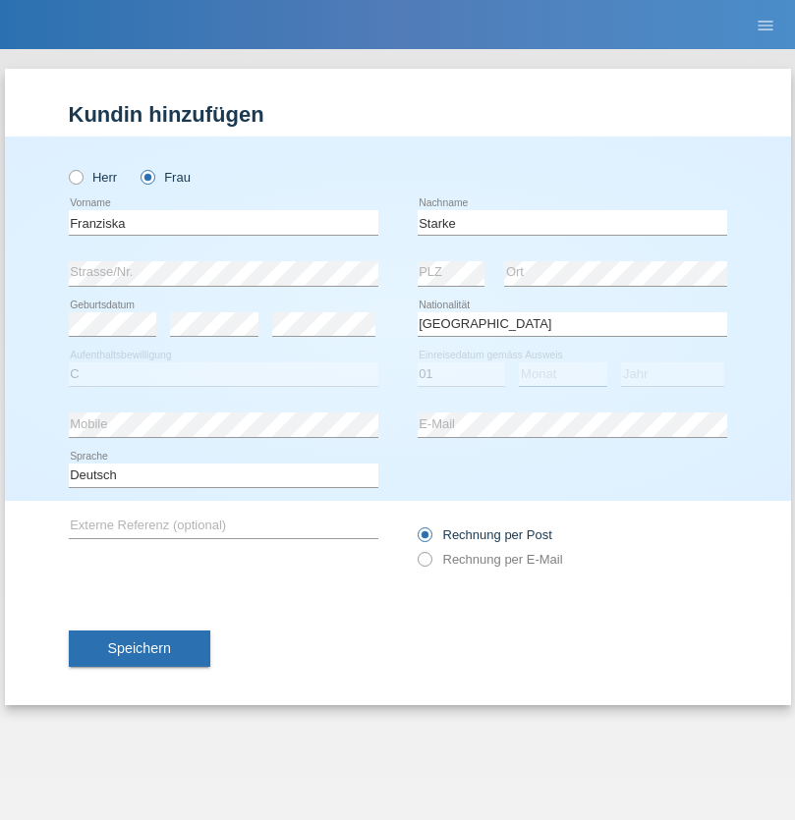
select select "03"
select select "1985"
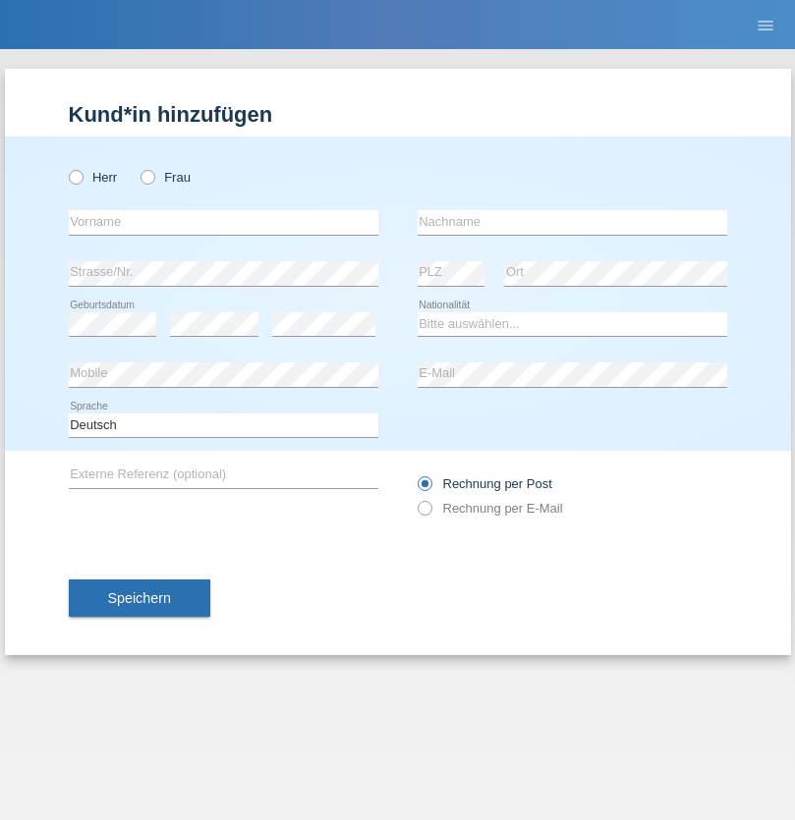
radio input "true"
click at [223, 222] on input "text" at bounding box center [223, 222] width 309 height 25
type input "Vedrana"
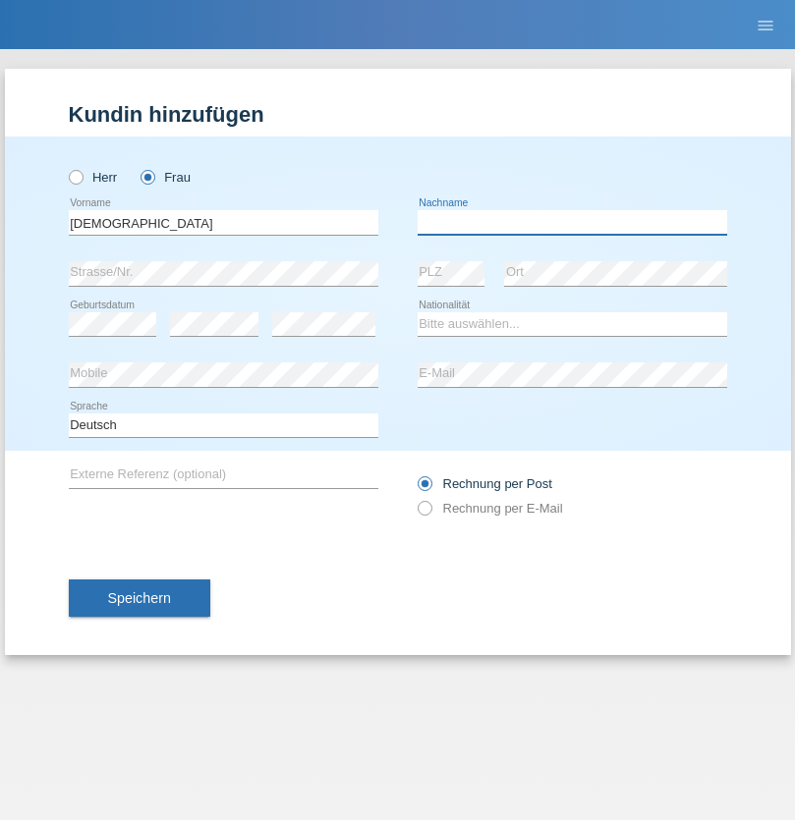
click at [572, 222] on input "text" at bounding box center [571, 222] width 309 height 25
type input "Cimbaljević"
select select "HR"
select select "C"
select select "13"
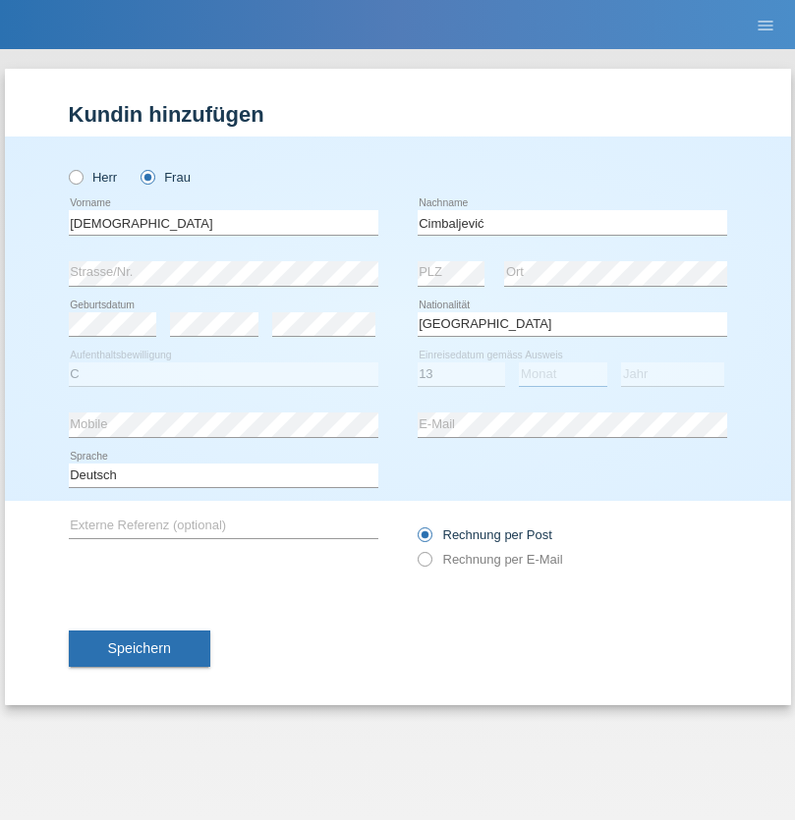
select select "08"
select select "2021"
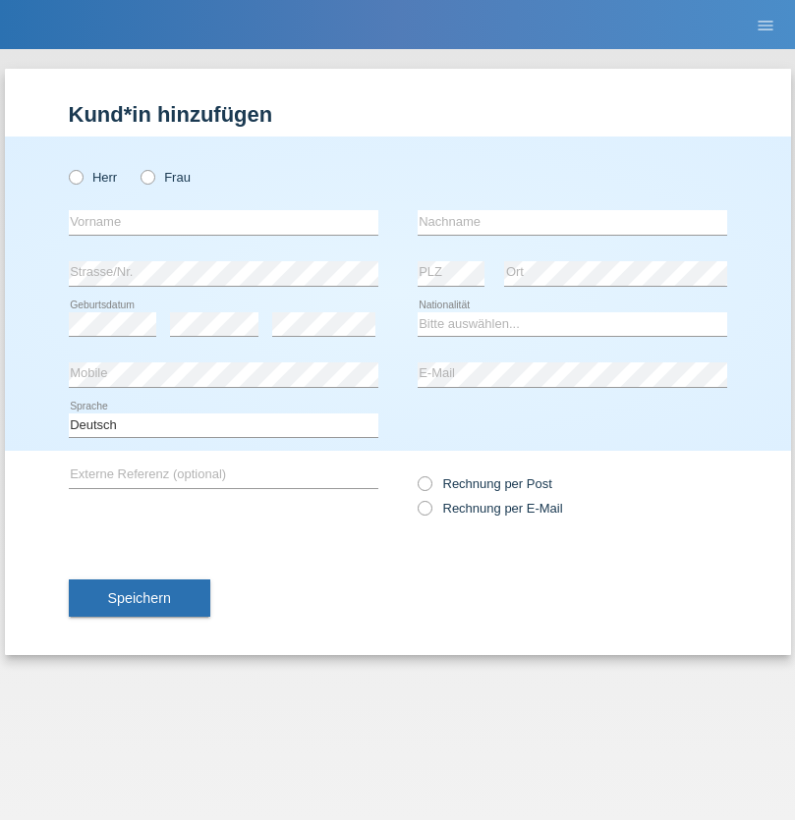
radio input "true"
click at [223, 222] on input "text" at bounding box center [223, 222] width 309 height 25
type input "Batsche"
click at [572, 222] on input "text" at bounding box center [571, 222] width 309 height 25
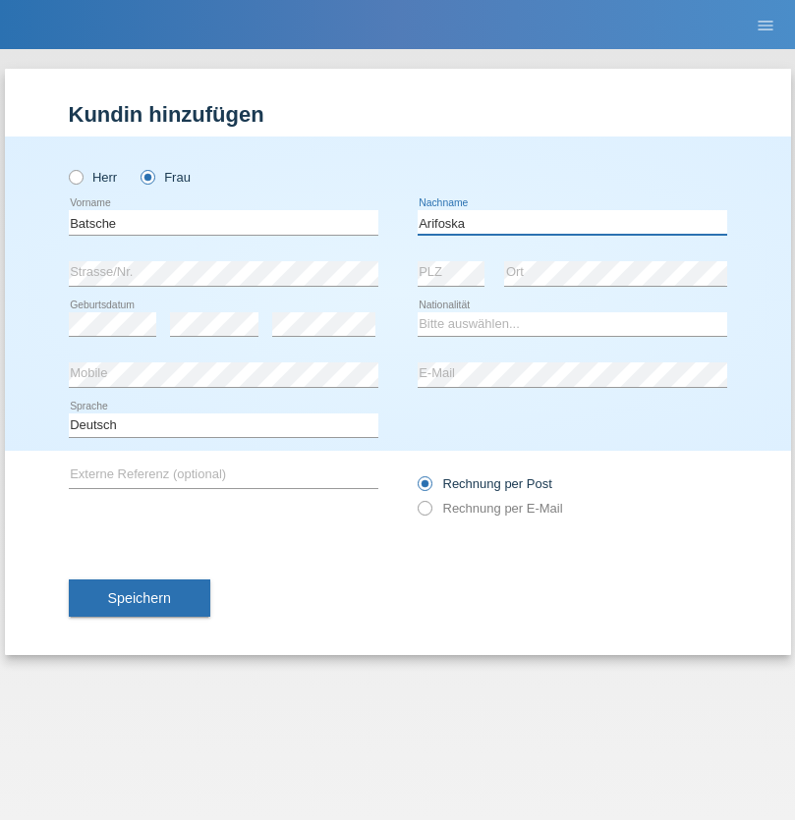
type input "Arifoska"
select select "CH"
radio input "true"
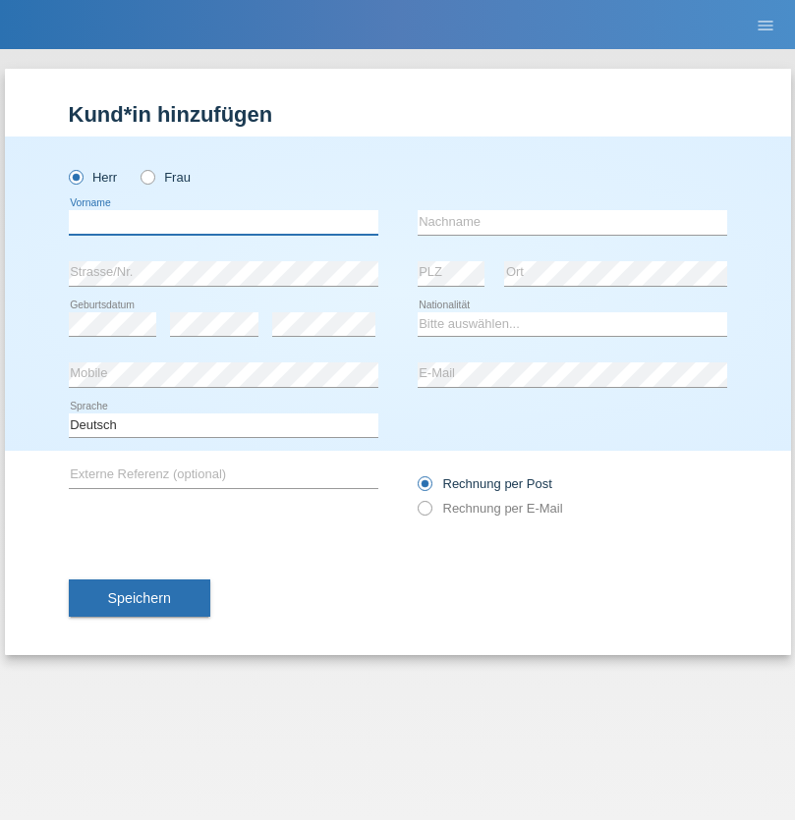
click at [223, 222] on input "text" at bounding box center [223, 222] width 309 height 25
type input "Emre"
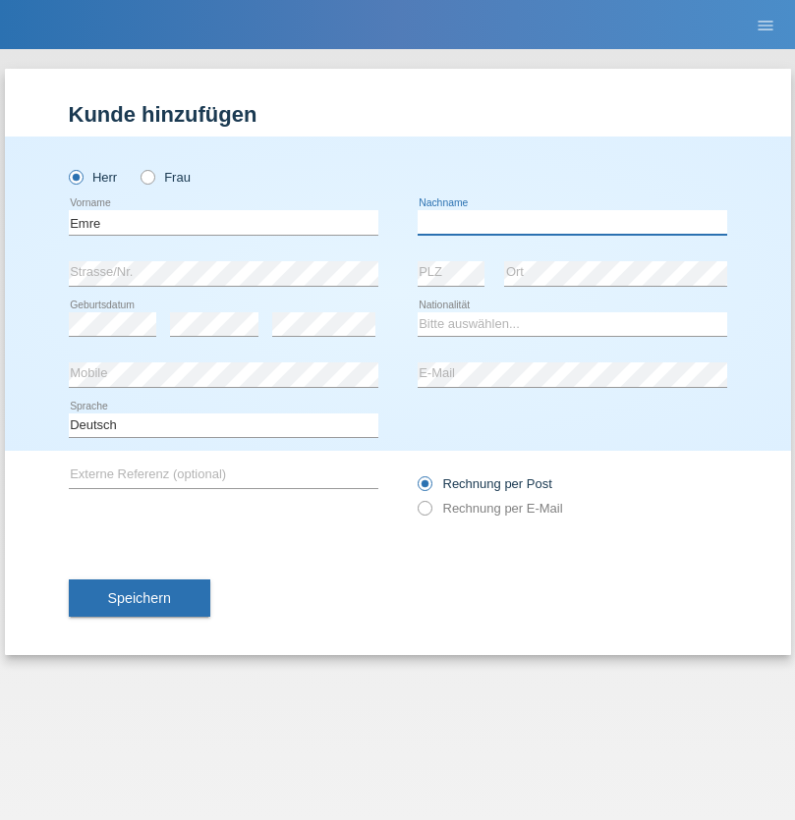
click at [572, 222] on input "text" at bounding box center [571, 222] width 309 height 25
type input "Uzun"
select select "CH"
